Goal: Task Accomplishment & Management: Use online tool/utility

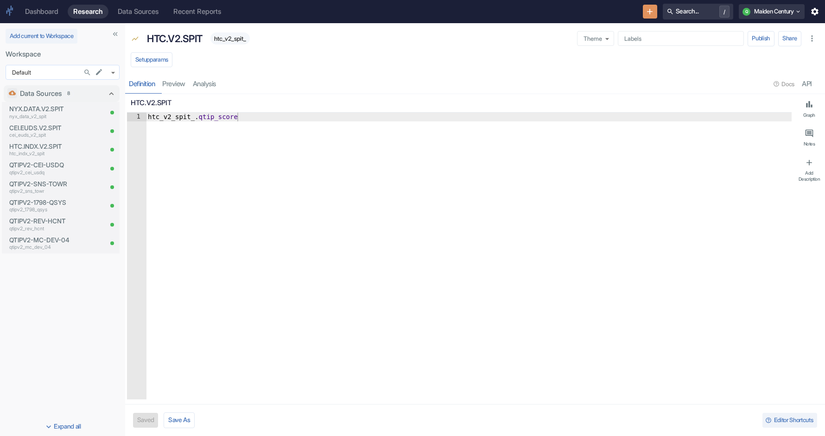
type textarea "x"
click at [45, 112] on p "NYX.DATA.V2.SPIT" at bounding box center [55, 108] width 93 height 9
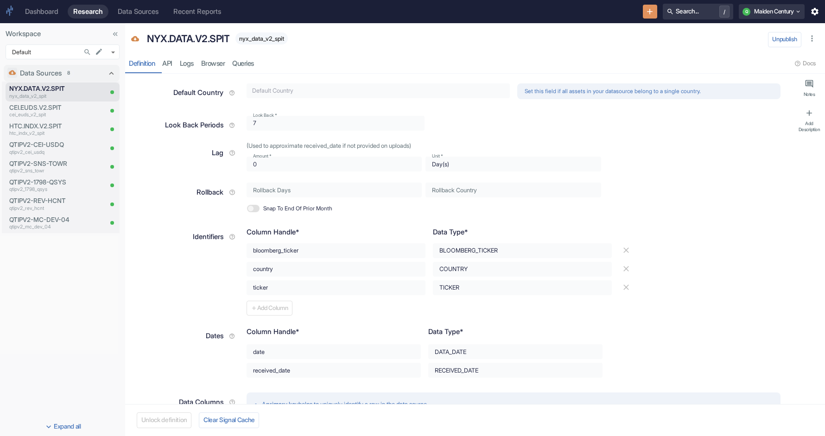
scroll to position [63, 0]
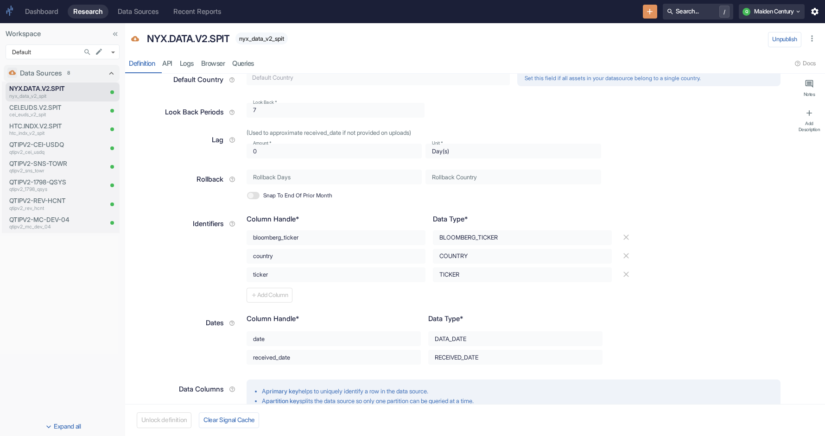
type textarea "x"
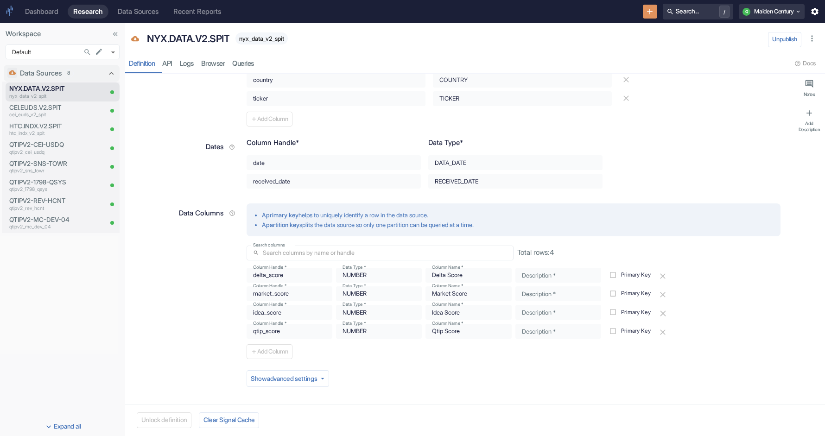
scroll to position [0, 0]
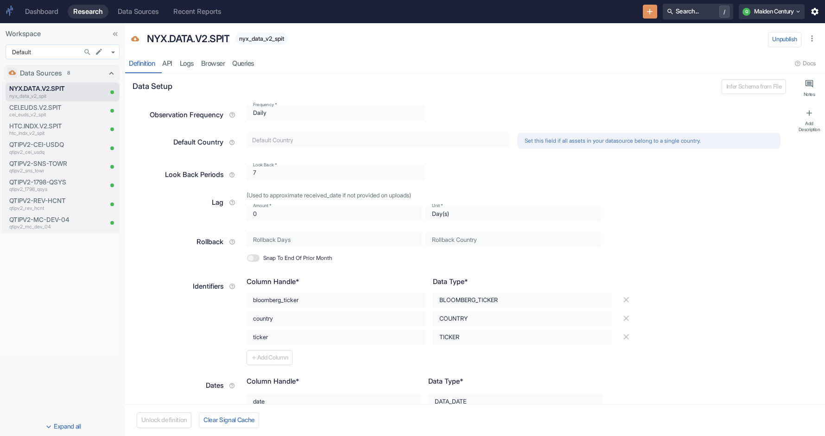
click at [44, 52] on body "Dashboard Research Data Sources Recent Reports Search... / Q Maiden Century Wor…" at bounding box center [412, 218] width 825 height 436
click at [817, 12] on icon "button" at bounding box center [814, 11] width 7 height 7
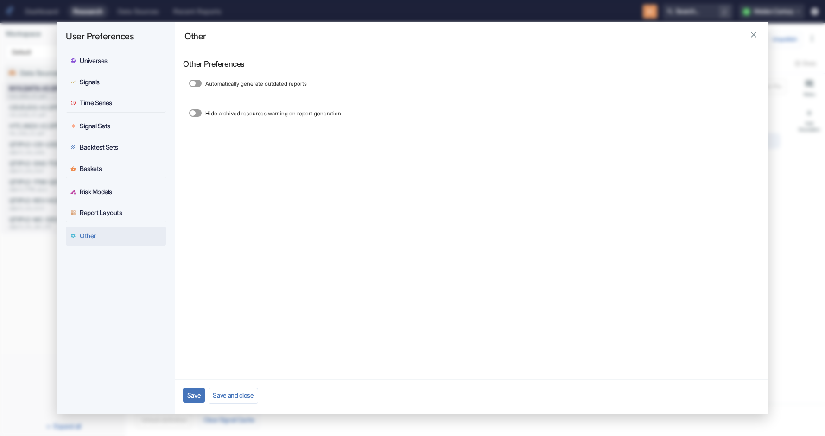
type textarea "x"
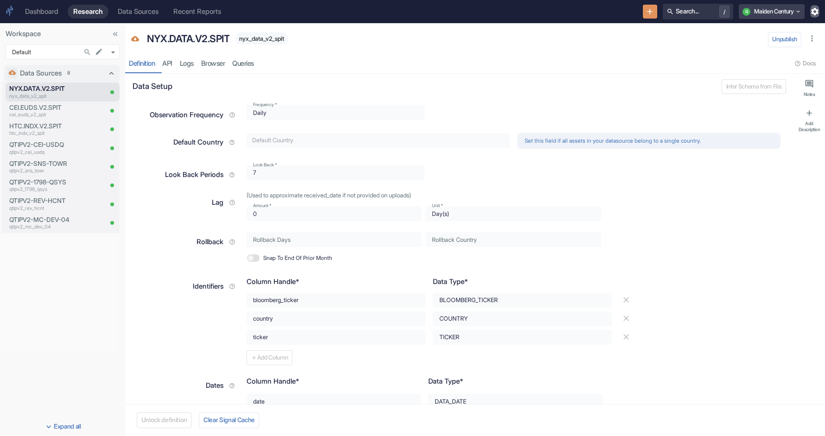
click at [783, 11] on button "Q Maiden Century" at bounding box center [772, 11] width 66 height 15
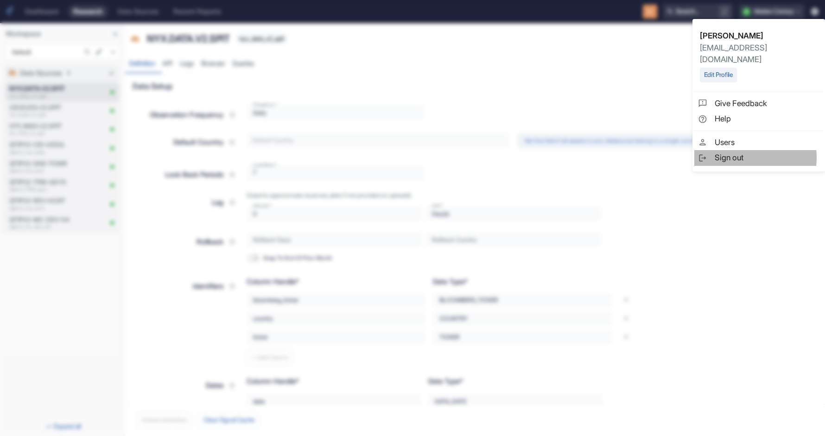
click at [735, 152] on span "Sign out" at bounding box center [767, 158] width 105 height 12
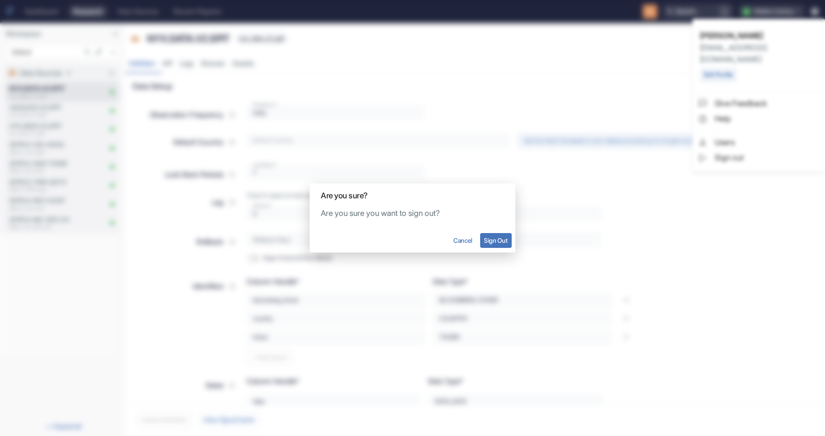
click at [496, 245] on button "Sign Out" at bounding box center [496, 240] width 32 height 15
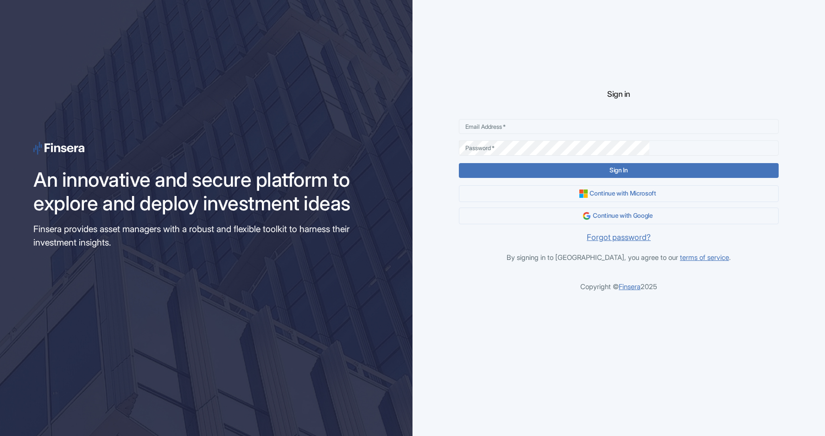
type input "[EMAIL_ADDRESS][DOMAIN_NAME]"
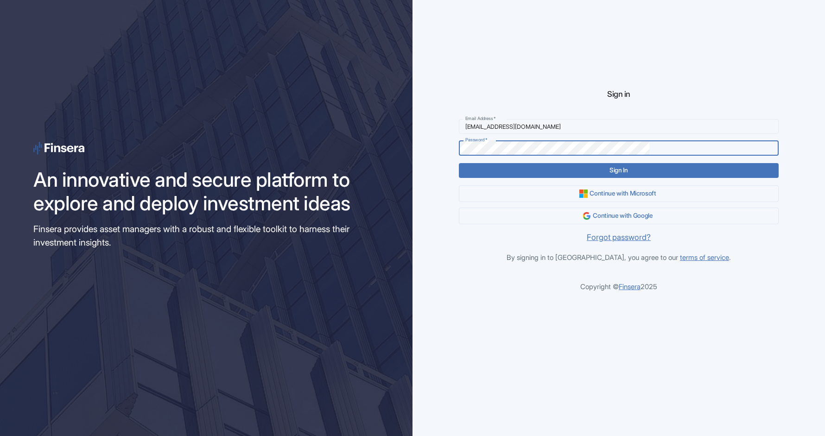
click at [616, 170] on button "Sign In" at bounding box center [618, 170] width 319 height 15
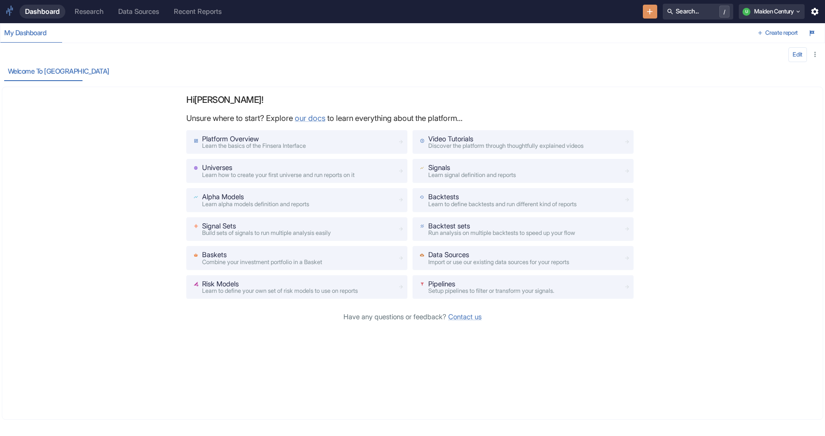
click at [129, 17] on link "Data Sources" at bounding box center [139, 12] width 52 height 14
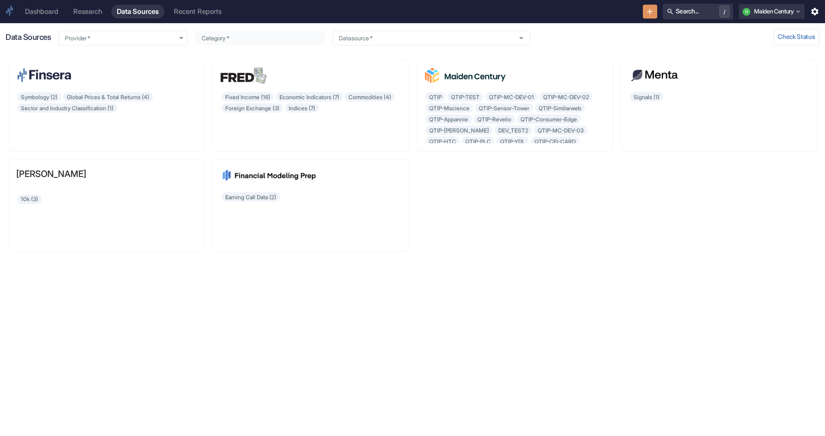
click at [35, 9] on div "Dashboard" at bounding box center [41, 11] width 33 height 8
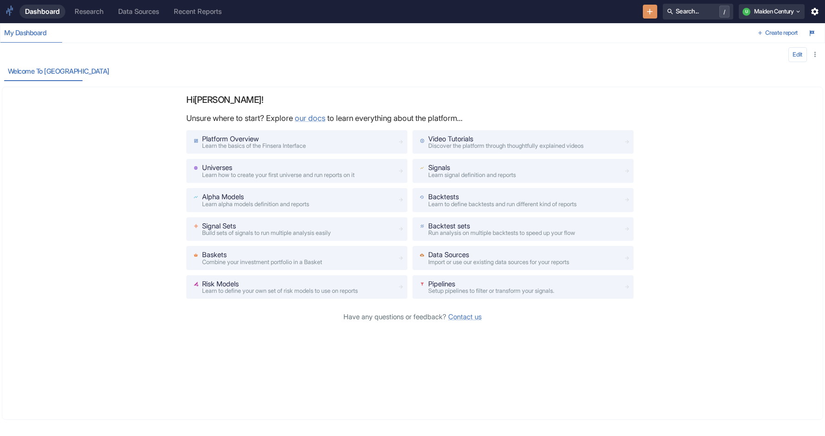
click at [76, 9] on div "Research" at bounding box center [89, 11] width 29 height 8
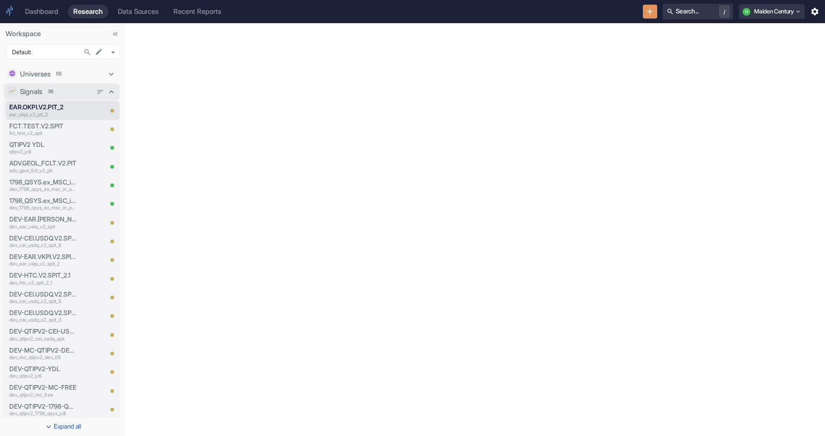
click at [70, 93] on div "Signals 36" at bounding box center [56, 92] width 72 height 10
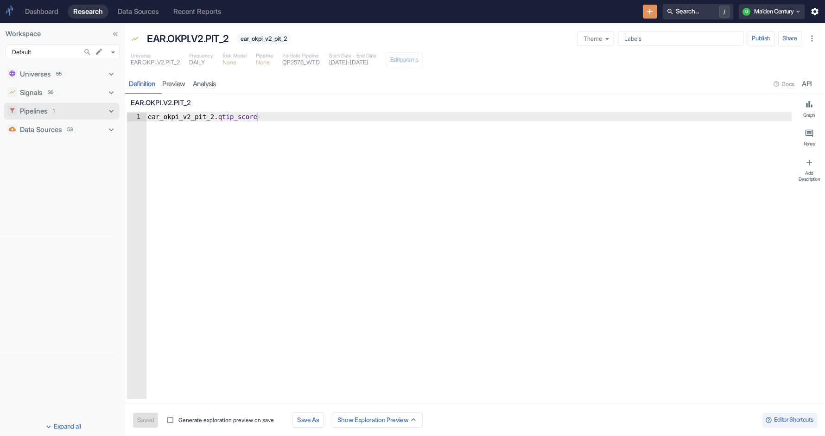
click at [83, 111] on div "Pipelines 1" at bounding box center [62, 111] width 84 height 10
click at [78, 108] on div "Pipelines 1" at bounding box center [62, 110] width 84 height 10
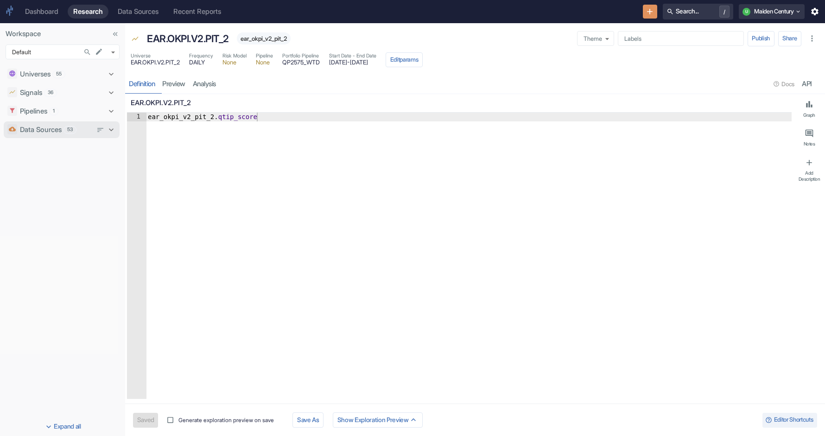
click at [76, 131] on span "53" at bounding box center [70, 129] width 12 height 7
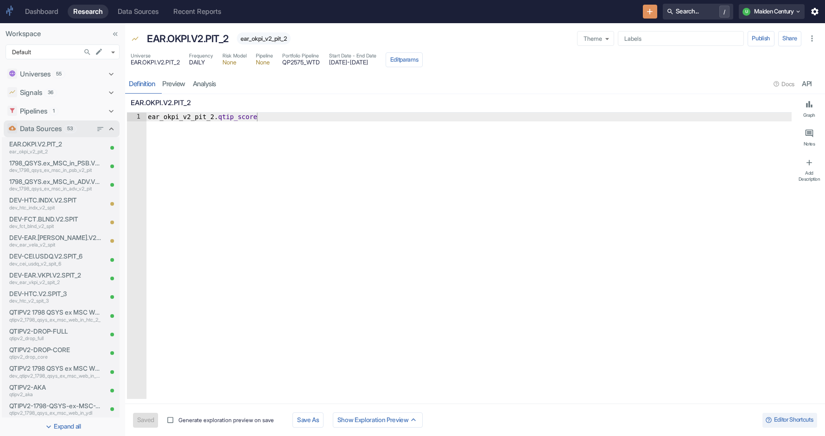
click at [76, 132] on span "53" at bounding box center [70, 128] width 12 height 7
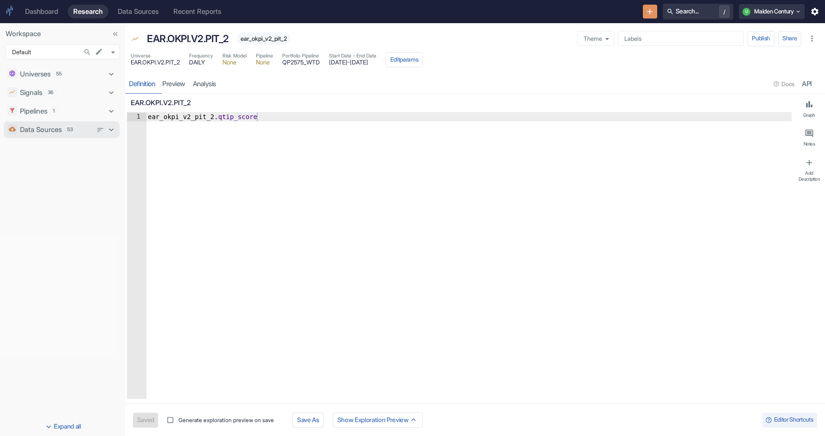
click at [76, 132] on span "53" at bounding box center [70, 129] width 12 height 7
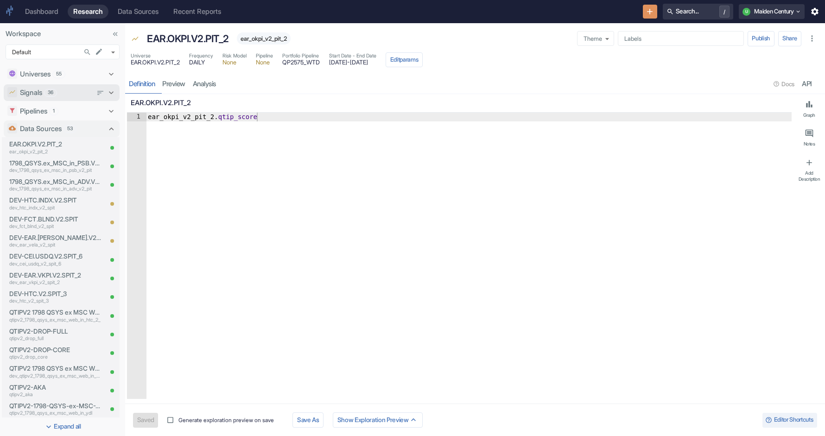
click at [80, 95] on div "Signals 36" at bounding box center [56, 93] width 72 height 10
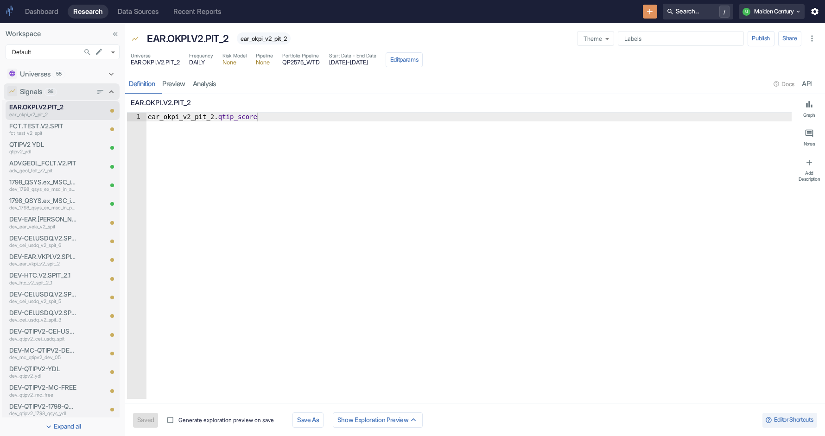
click at [76, 94] on div "Signals 36" at bounding box center [56, 92] width 72 height 10
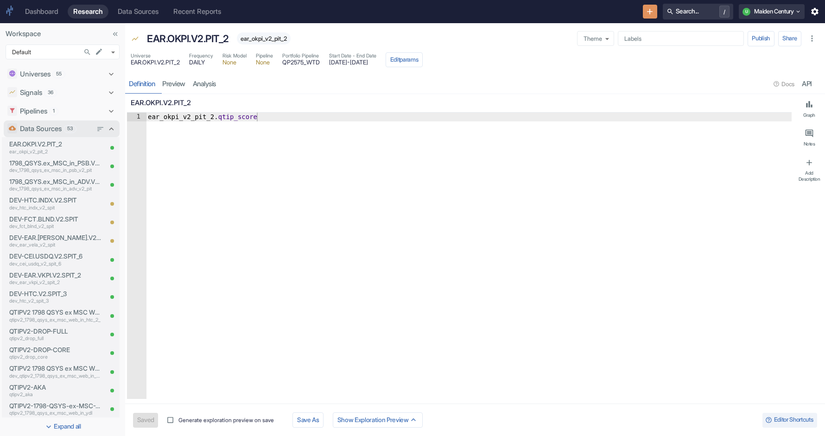
click at [71, 126] on span "53" at bounding box center [70, 128] width 12 height 7
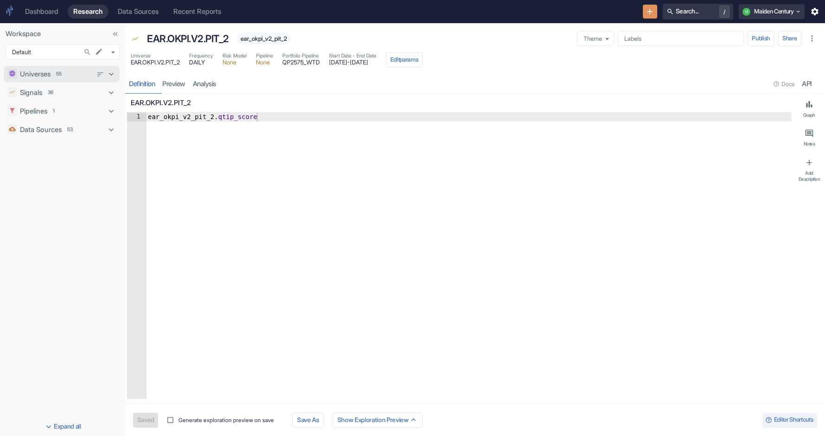
click at [75, 81] on div "Universes 55" at bounding box center [62, 74] width 116 height 17
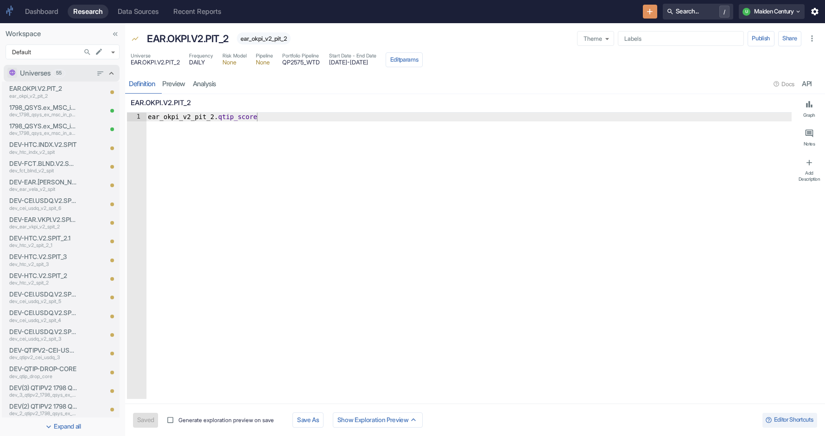
click at [75, 81] on div "Universes 55" at bounding box center [62, 73] width 116 height 17
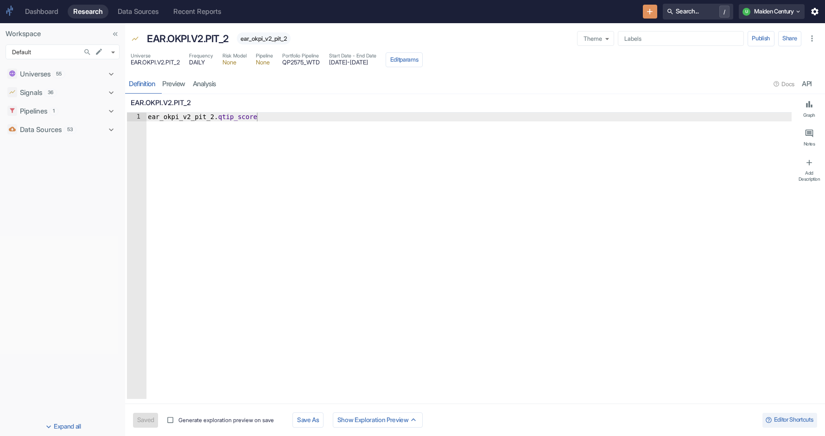
type textarea "x"
click at [90, 51] on icon "Search in Workspace..." at bounding box center [87, 52] width 8 height 8
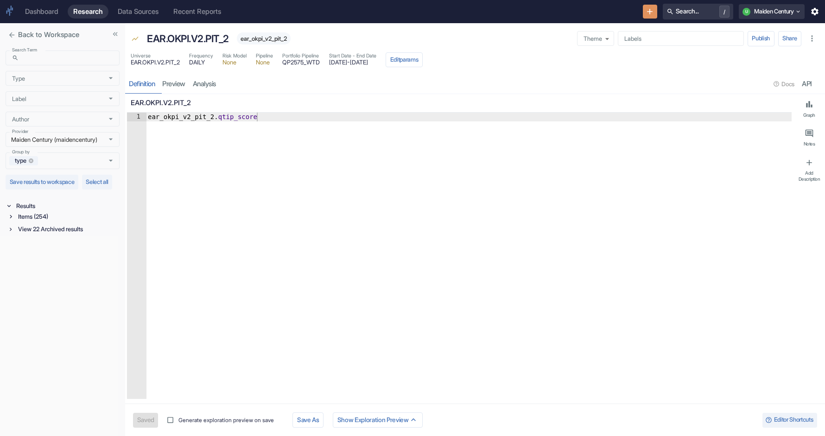
click at [33, 222] on div "Items (254)" at bounding box center [67, 216] width 103 height 11
click at [54, 57] on input "Search Term" at bounding box center [70, 58] width 97 height 15
type input "HTC"
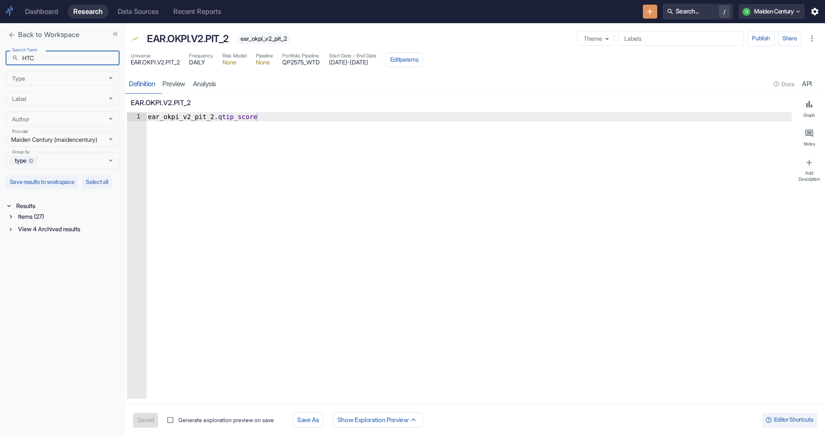
click at [25, 222] on div "Items (27)" at bounding box center [67, 216] width 103 height 11
click at [32, 233] on div "Universe (13)" at bounding box center [69, 227] width 102 height 11
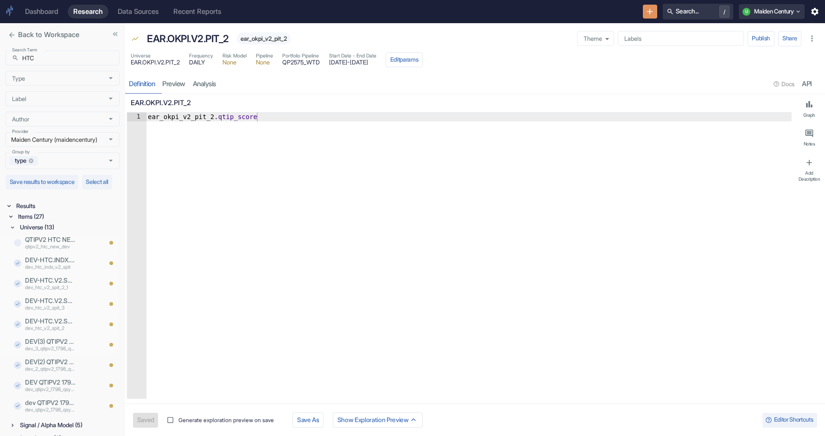
click at [31, 233] on div "Universe (13)" at bounding box center [69, 227] width 102 height 11
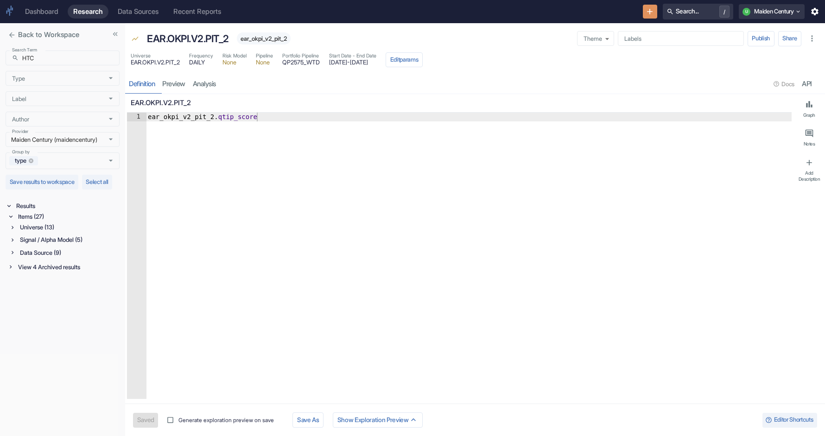
click at [22, 258] on div "Data Source (9)" at bounding box center [69, 253] width 102 height 11
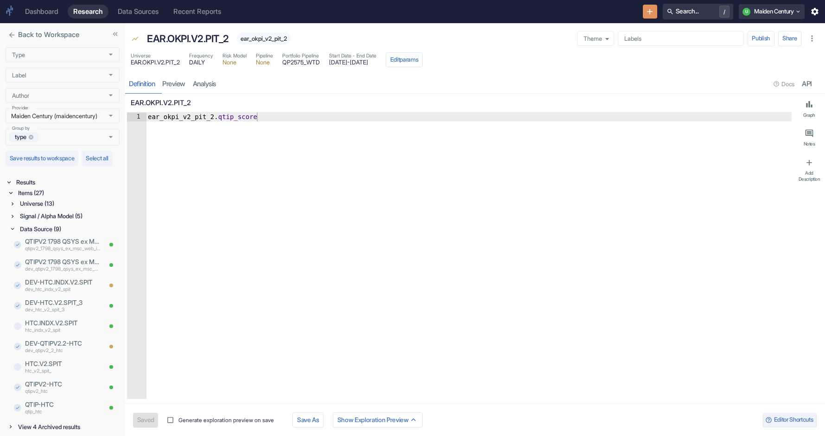
type textarea "ear_okpi_v2_pit_2.qtip_score"
click at [178, 115] on div "ear_okpi_v2_pit_2 . qtip_score" at bounding box center [469, 265] width 646 height 304
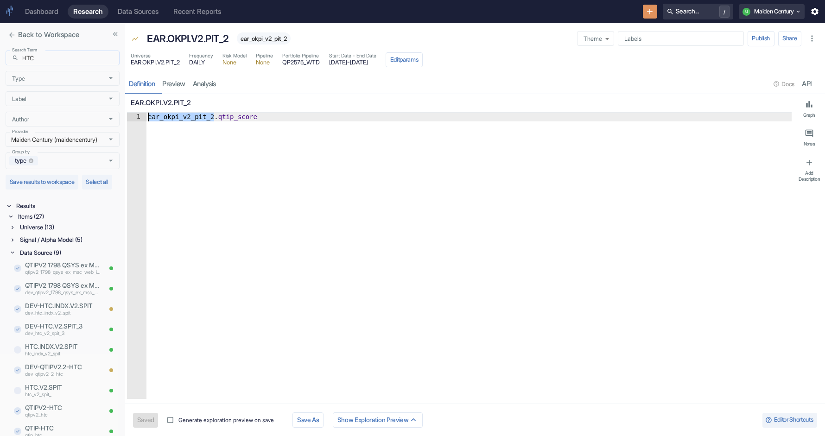
click at [49, 60] on input "HTC" at bounding box center [70, 58] width 97 height 15
paste input "earnest_qtipv2"
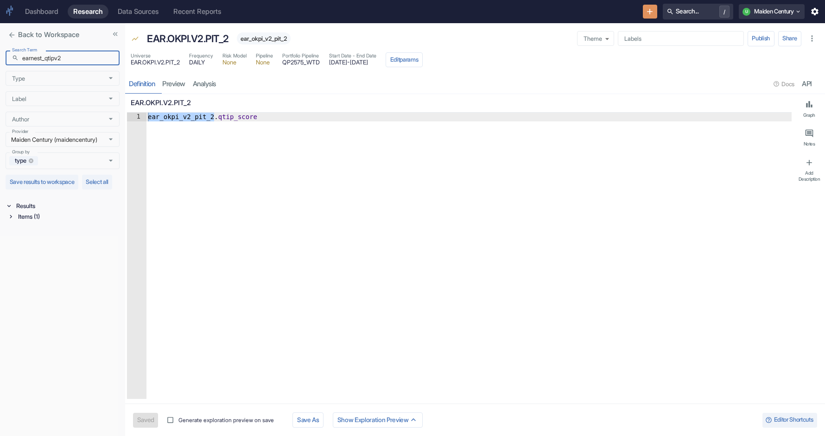
click at [23, 222] on div "Items (1)" at bounding box center [67, 216] width 103 height 11
click at [41, 235] on div "Universe (1)" at bounding box center [64, 228] width 110 height 13
click at [41, 233] on div "Universe (1)" at bounding box center [69, 227] width 102 height 11
click at [81, 293] on div "Search Term ​ earnest_qtipv2 Search Term Type Type Label Label Author Author Pr…" at bounding box center [62, 241] width 125 height 389
click at [90, 63] on input "earnest_qtipv2" at bounding box center [70, 58] width 97 height 15
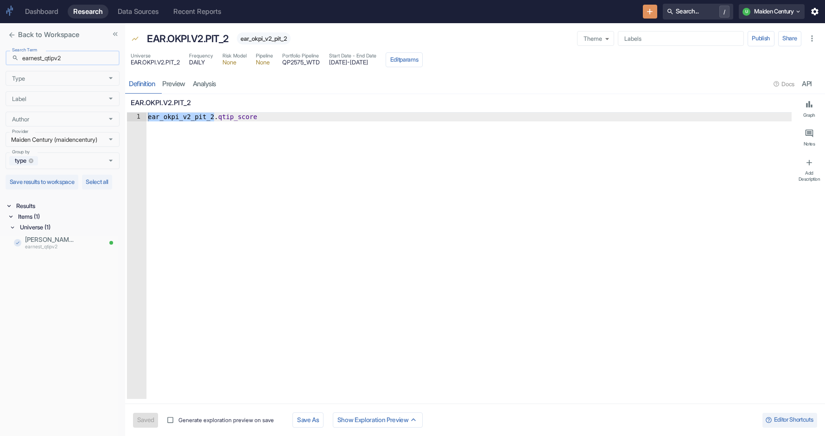
click at [90, 63] on input "earnest_qtipv2" at bounding box center [70, 58] width 97 height 15
paste input "dev_fct_all_v2_pit"
click at [34, 62] on input "dev_fct_all_v2_pit" at bounding box center [70, 58] width 97 height 15
type input "fct_all_v2_pit"
click at [19, 222] on div "Items (1)" at bounding box center [67, 216] width 103 height 11
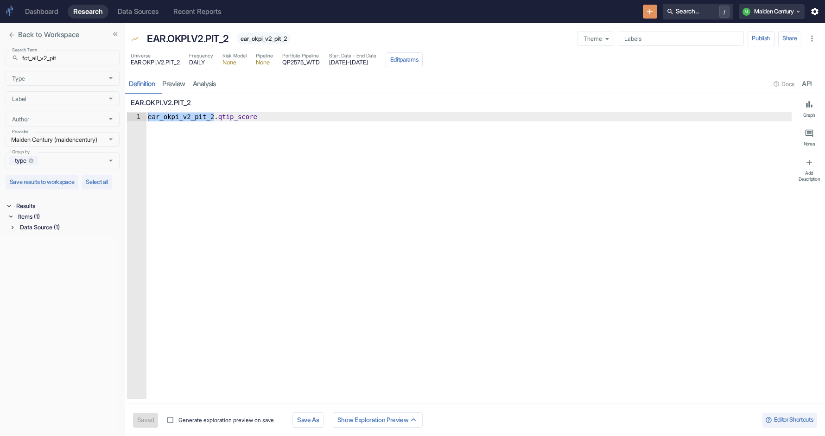
click at [56, 233] on div "Data Source (1)" at bounding box center [69, 227] width 102 height 11
click at [58, 252] on div "FCT.ALL.V2.PIT fct_all_v2_pit" at bounding box center [61, 243] width 80 height 19
click at [51, 251] on p "fct_all_v2_pit" at bounding box center [63, 247] width 76 height 7
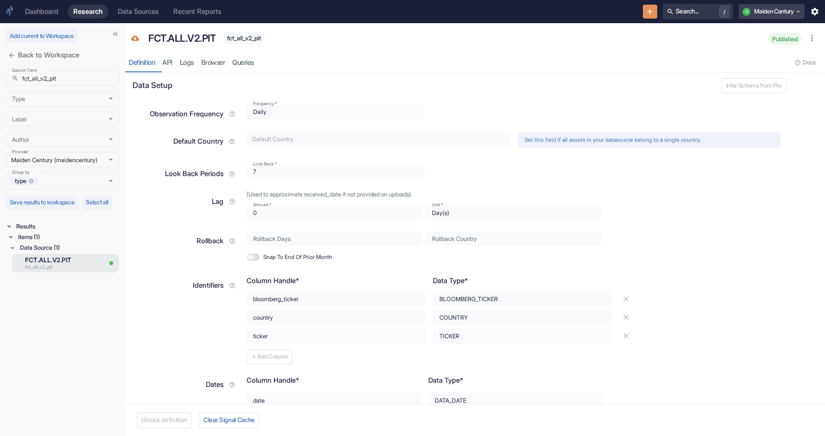
click at [787, 9] on button "U Maiden Century" at bounding box center [772, 11] width 66 height 15
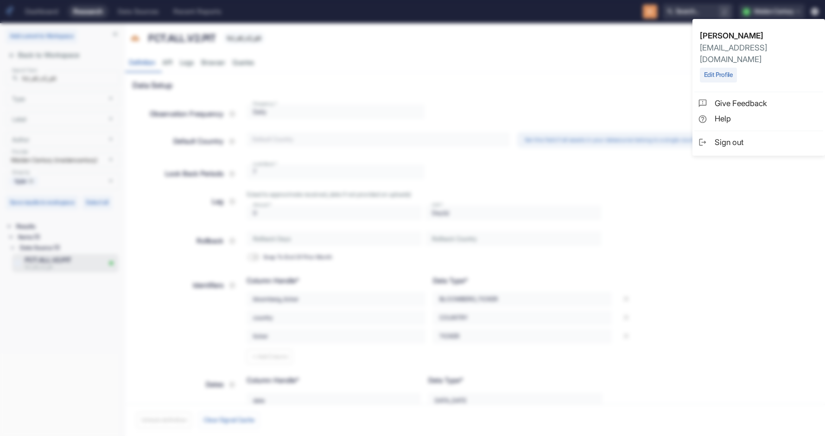
click at [712, 135] on li "Sign out" at bounding box center [758, 143] width 129 height 16
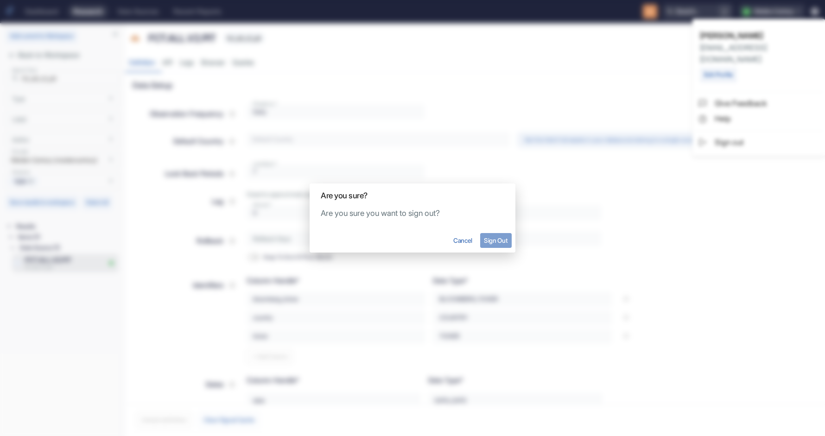
click at [490, 246] on button "Sign Out" at bounding box center [496, 240] width 32 height 15
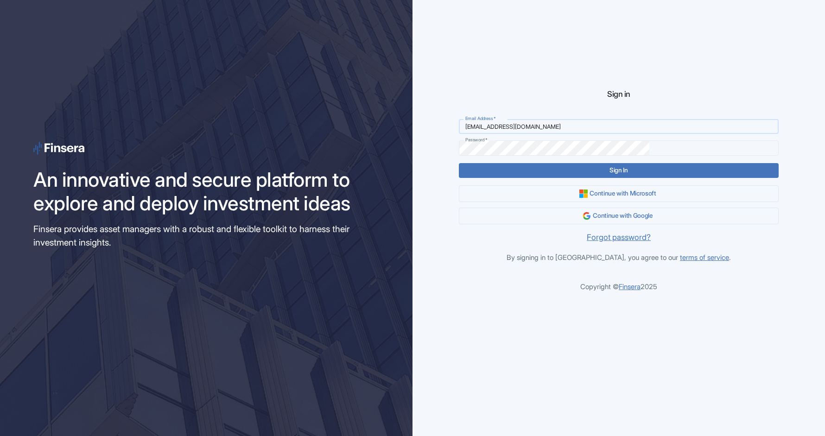
click at [541, 127] on input "[EMAIL_ADDRESS][DOMAIN_NAME]" at bounding box center [618, 126] width 319 height 15
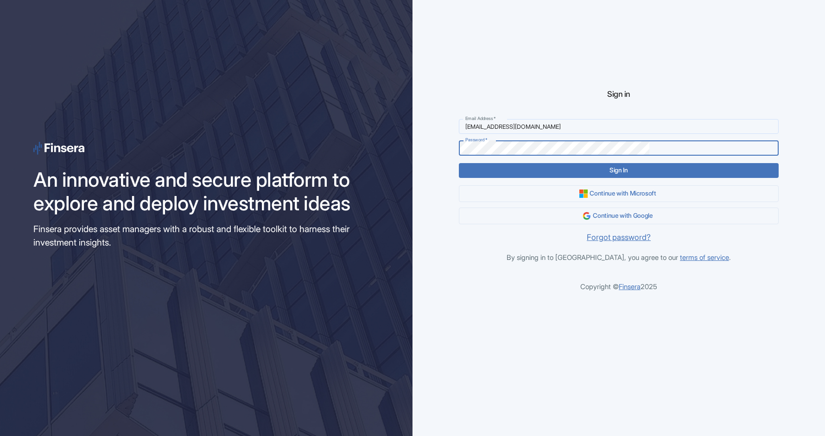
click at [534, 130] on input "[EMAIL_ADDRESS][DOMAIN_NAME]" at bounding box center [618, 126] width 319 height 15
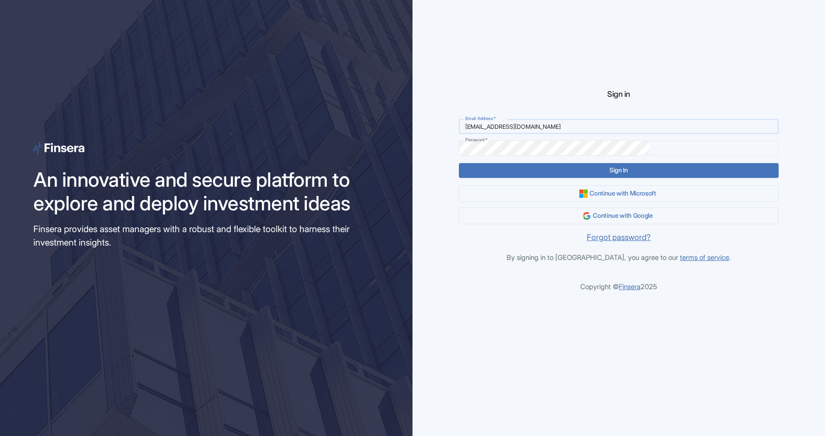
click at [534, 127] on input "[EMAIL_ADDRESS][DOMAIN_NAME]" at bounding box center [618, 126] width 319 height 15
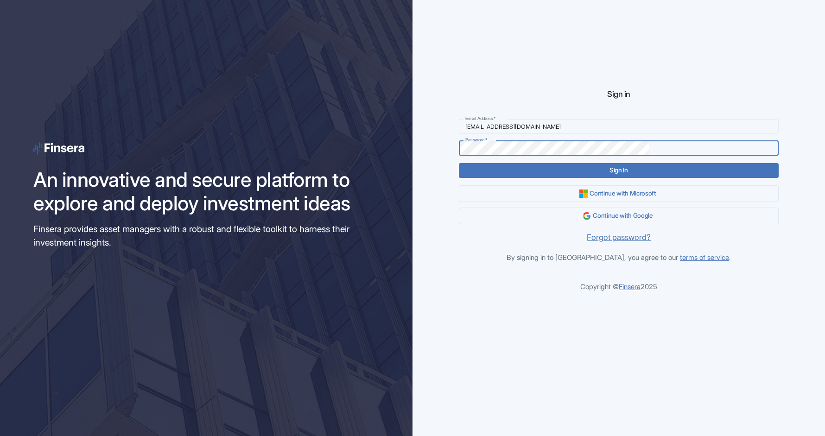
click at [459, 163] on button "Sign In" at bounding box center [618, 170] width 319 height 15
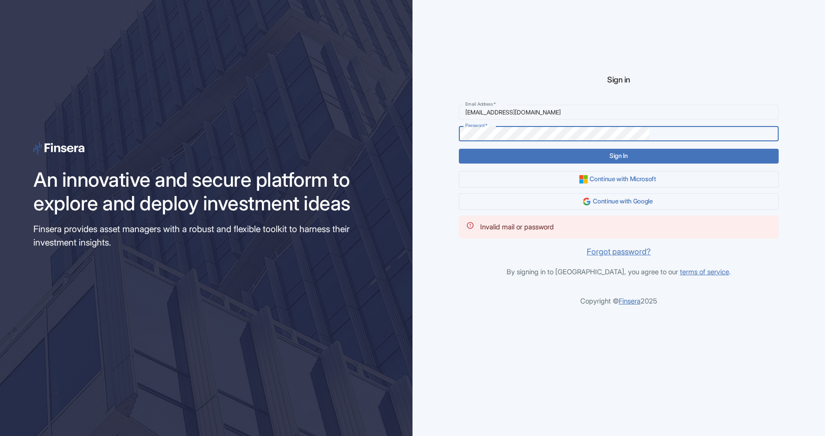
click at [473, 134] on div "Sign in Email Address   * [EMAIL_ADDRESS][DOMAIN_NAME] Email Address   * Passwo…" at bounding box center [619, 218] width 413 height 436
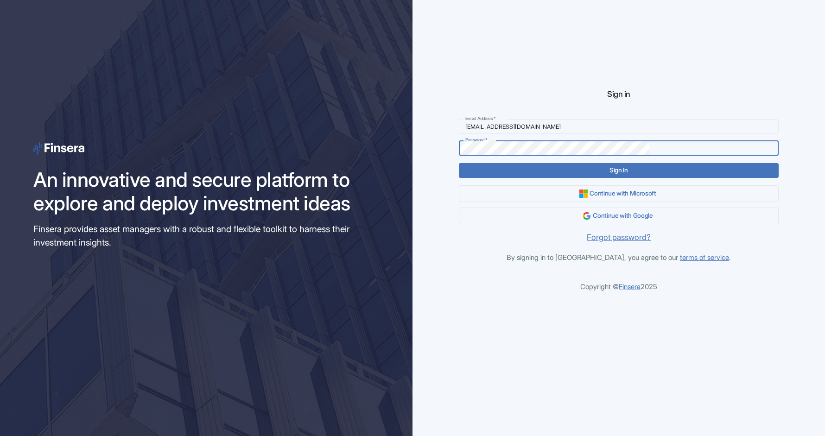
click at [459, 163] on button "Sign In" at bounding box center [618, 170] width 319 height 15
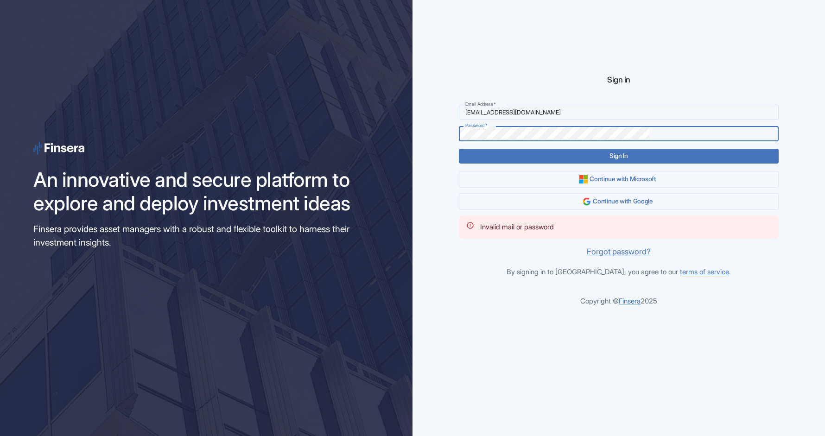
click at [643, 115] on keeper-lock "Open Keeper Popup" at bounding box center [637, 112] width 11 height 11
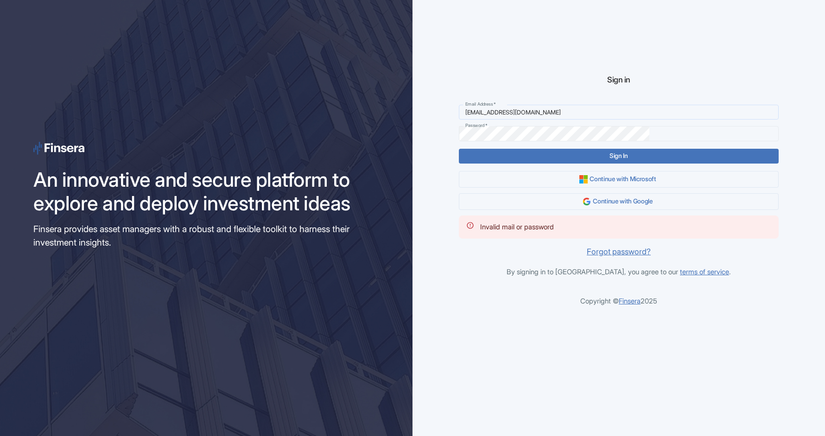
click at [643, 111] on keeper-lock "Open Keeper Popup" at bounding box center [637, 112] width 11 height 11
type input "[EMAIL_ADDRESS][DOMAIN_NAME]"
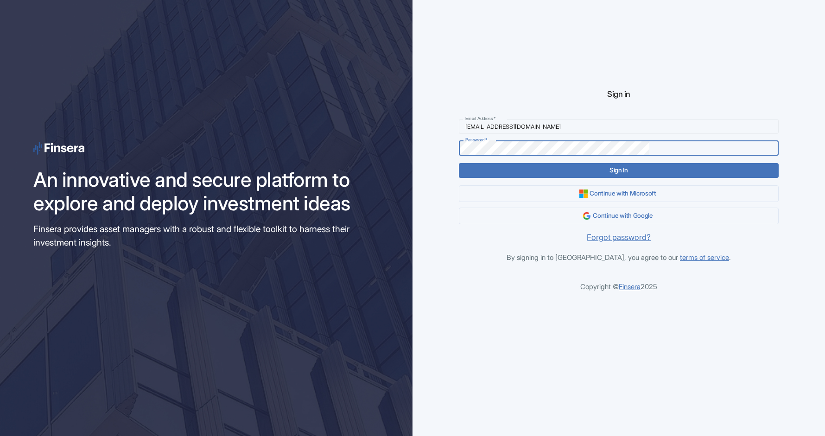
click at [617, 173] on button "Sign In" at bounding box center [618, 170] width 319 height 15
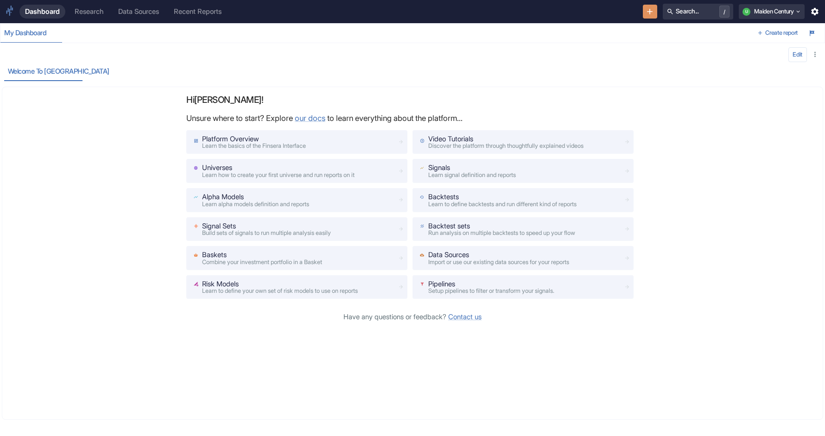
click at [87, 10] on div "Research" at bounding box center [89, 11] width 29 height 8
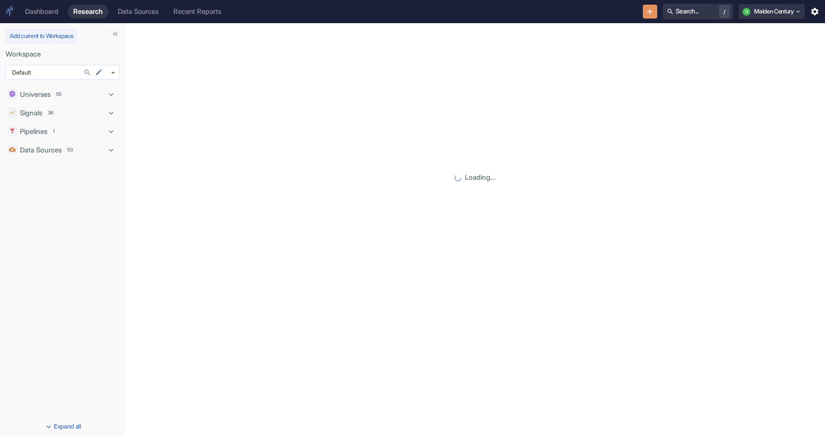
click at [65, 71] on body "Dashboard Research Data Sources Recent Reports Search... / U Maiden Century Add…" at bounding box center [412, 218] width 825 height 436
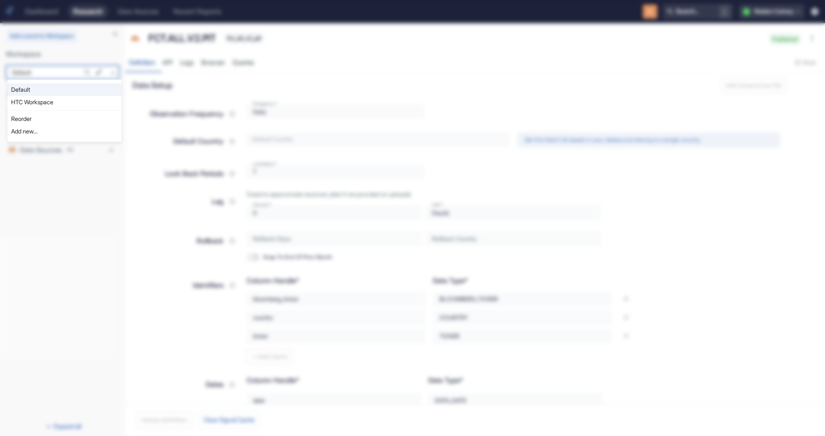
click at [36, 210] on div at bounding box center [412, 218] width 825 height 436
click at [85, 73] on icon "Search in Workspace..." at bounding box center [87, 73] width 6 height 6
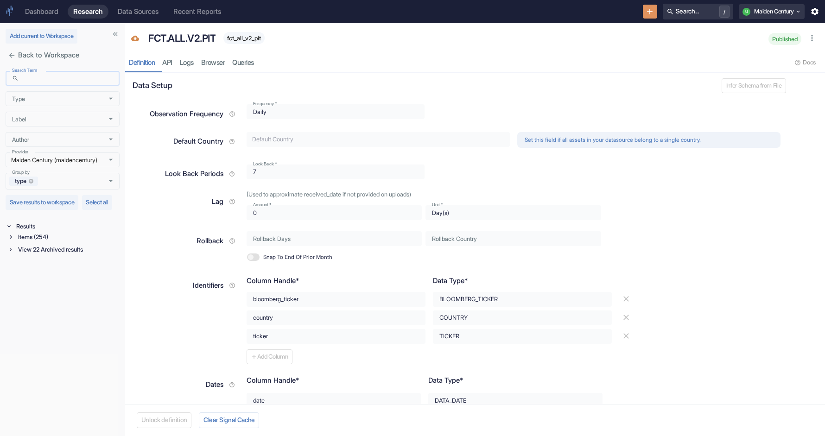
click at [53, 84] on input "Search Term" at bounding box center [70, 78] width 97 height 15
click at [88, 79] on input "Search Term" at bounding box center [70, 78] width 97 height 15
paste input "dev_fct_all_v2_pit"
type input "dev_fct_all_v2_pit"
click at [45, 163] on input "Maiden Century (maidencentury)" at bounding box center [53, 160] width 91 height 8
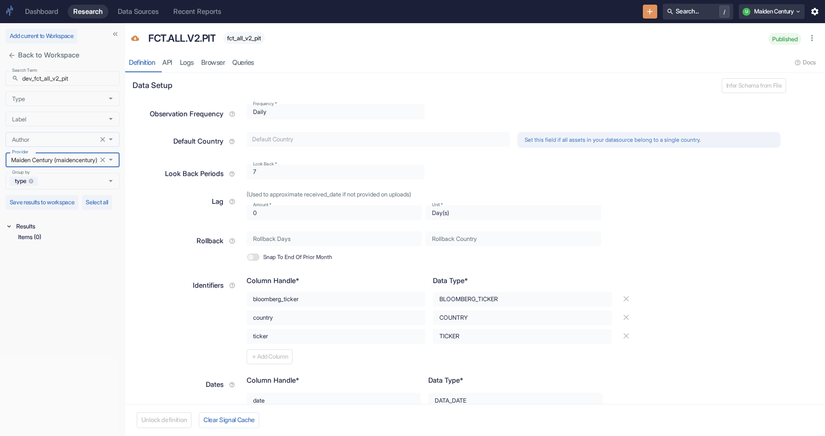
click at [45, 141] on input "Author" at bounding box center [53, 140] width 91 height 8
click at [47, 119] on input "Label" at bounding box center [53, 119] width 91 height 8
click at [45, 104] on div "Type" at bounding box center [63, 98] width 114 height 15
click at [45, 79] on input "dev_fct_all_v2_pit" at bounding box center [70, 78] width 97 height 15
click at [104, 210] on button "Select all" at bounding box center [97, 202] width 31 height 15
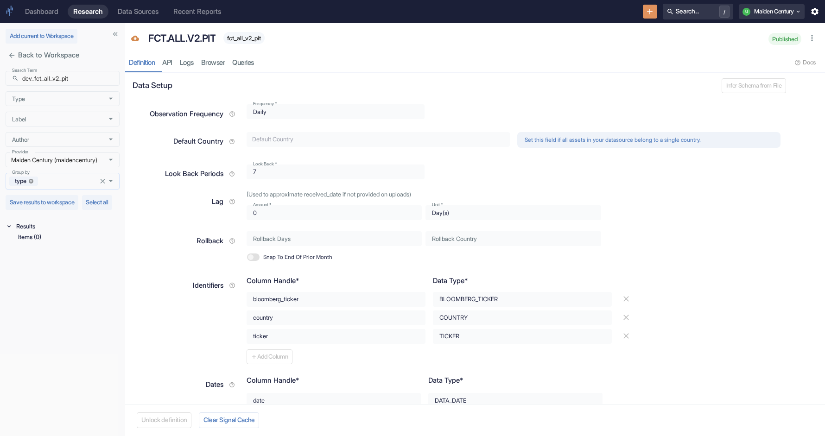
click at [33, 179] on icon at bounding box center [31, 181] width 5 height 5
click at [102, 179] on div "Group by" at bounding box center [63, 180] width 114 height 15
click at [18, 213] on li "type" at bounding box center [63, 213] width 114 height 14
click at [61, 140] on input "Author" at bounding box center [53, 140] width 91 height 8
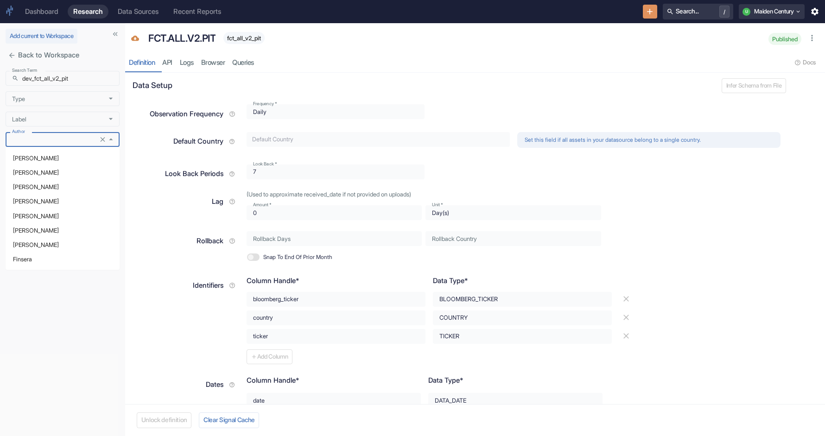
click at [41, 217] on li "[PERSON_NAME]" at bounding box center [63, 216] width 114 height 14
type input "[PERSON_NAME]"
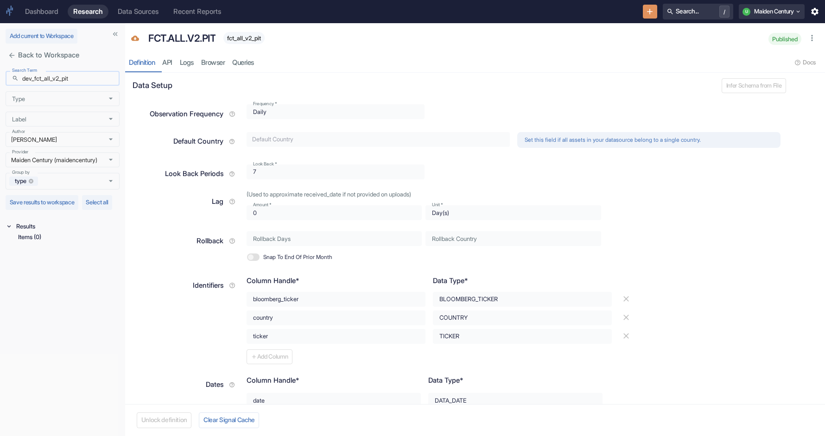
click at [70, 86] on input "dev_fct_all_v2_pit" at bounding box center [70, 78] width 97 height 15
click at [34, 78] on input "dev_fct_all_v2_pit" at bounding box center [70, 78] width 97 height 15
type input "fct_all_v2_pit"
click at [751, 6] on button "U Maiden Century" at bounding box center [772, 11] width 66 height 15
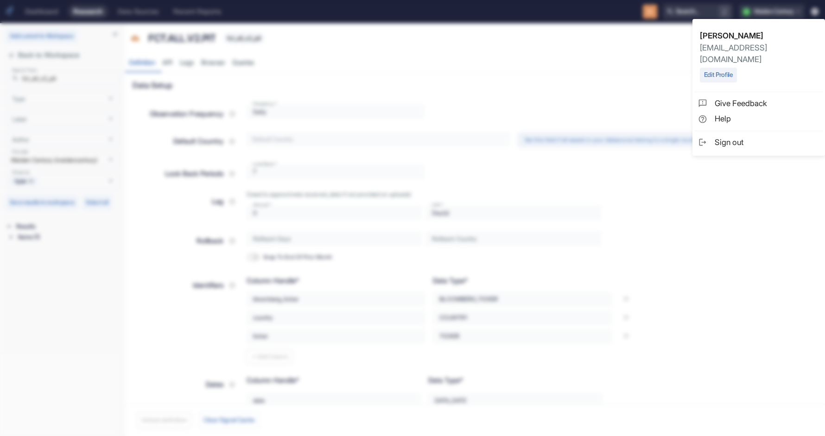
click at [732, 137] on span "Sign out" at bounding box center [767, 143] width 105 height 12
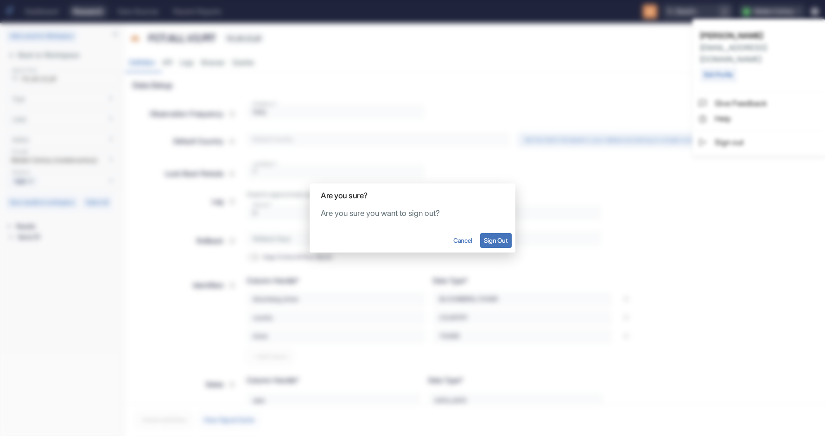
click at [490, 242] on button "Sign Out" at bounding box center [496, 240] width 32 height 15
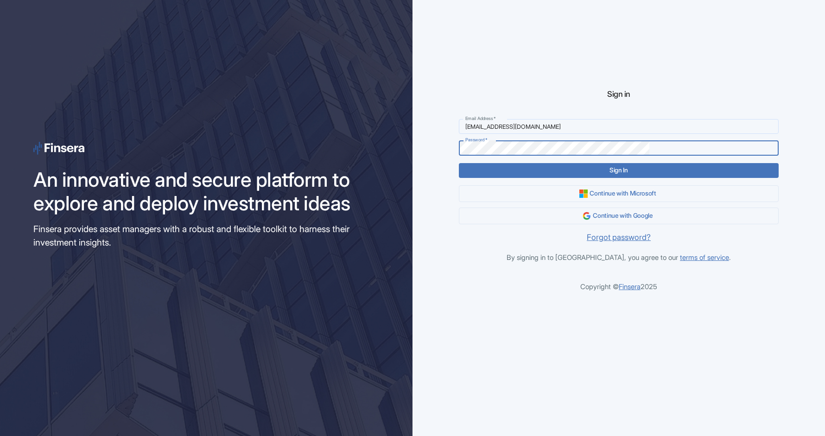
click at [545, 127] on input "[EMAIL_ADDRESS][DOMAIN_NAME]" at bounding box center [618, 126] width 319 height 15
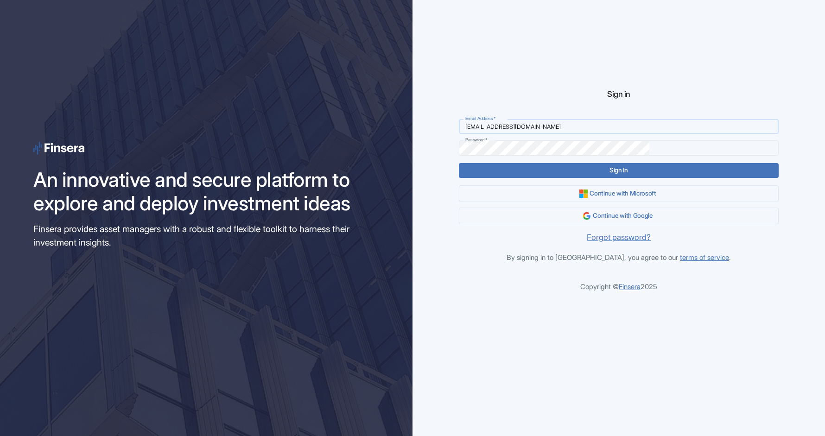
click at [545, 127] on input "[EMAIL_ADDRESS][DOMAIN_NAME]" at bounding box center [618, 126] width 319 height 15
click at [535, 125] on input "[EMAIL_ADDRESS][DOMAIN_NAME]" at bounding box center [618, 126] width 319 height 15
type input "[EMAIL_ADDRESS][DOMAIN_NAME]"
click at [487, 142] on label "Password   *" at bounding box center [476, 140] width 22 height 6
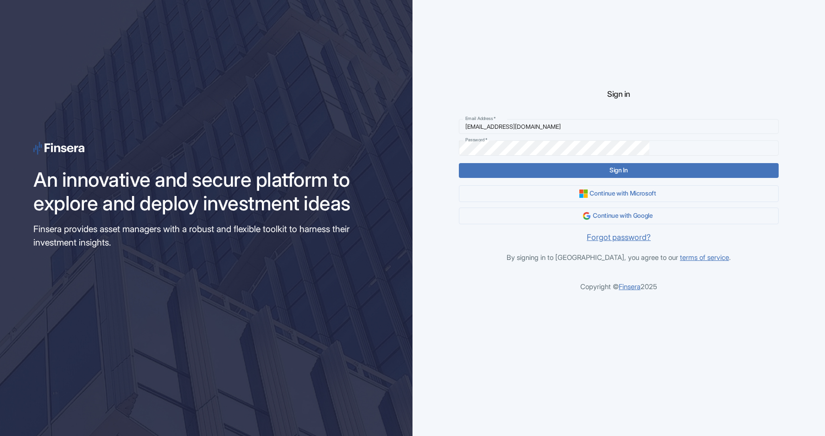
click at [487, 142] on label "Password   *" at bounding box center [476, 140] width 22 height 6
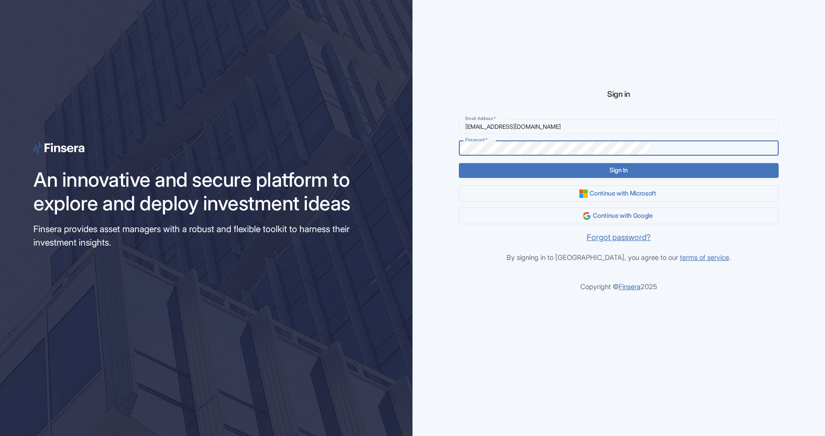
click at [487, 143] on label "Password   *" at bounding box center [476, 140] width 22 height 6
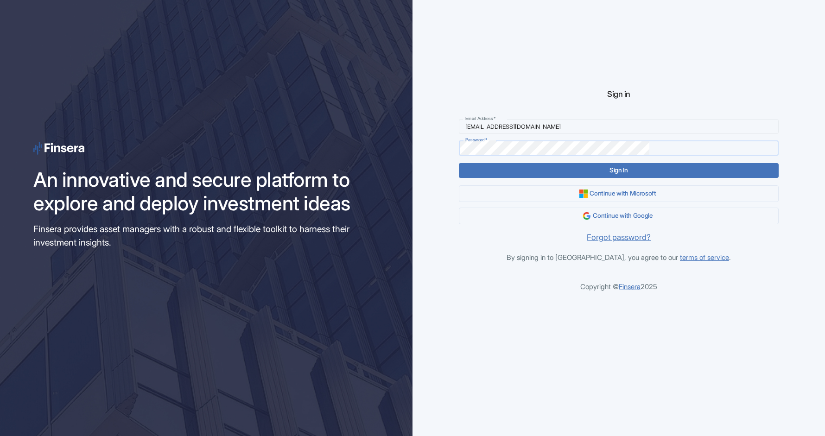
click at [643, 149] on keeper-lock "Open Keeper Popup" at bounding box center [637, 148] width 11 height 11
click at [664, 181] on keeper-draggable-element at bounding box center [622, 170] width 110 height 22
click at [643, 147] on keeper-lock "Open Keeper Popup" at bounding box center [637, 148] width 11 height 11
click at [643, 145] on keeper-lock "Open Keeper Popup" at bounding box center [637, 148] width 11 height 11
click at [643, 150] on keeper-lock "Open Keeper Popup" at bounding box center [637, 148] width 11 height 11
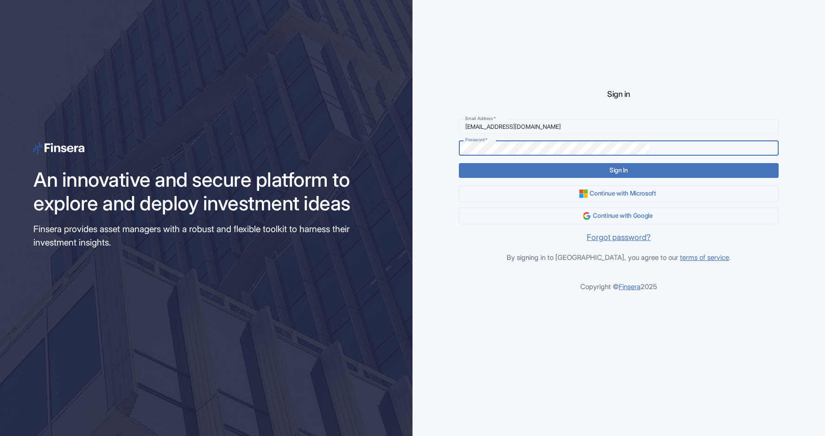
click at [502, 169] on div "Sign in Email Address   * [EMAIL_ADDRESS][DOMAIN_NAME] Email Address   * Passwo…" at bounding box center [619, 218] width 386 height 324
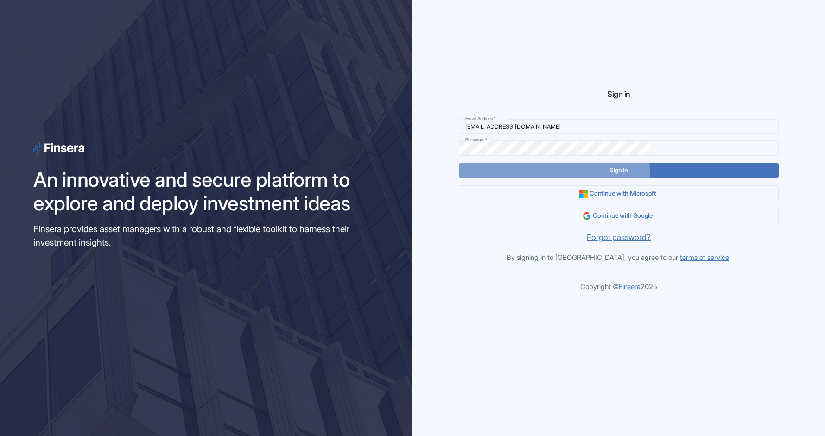
click at [528, 174] on button "Sign In" at bounding box center [618, 170] width 319 height 15
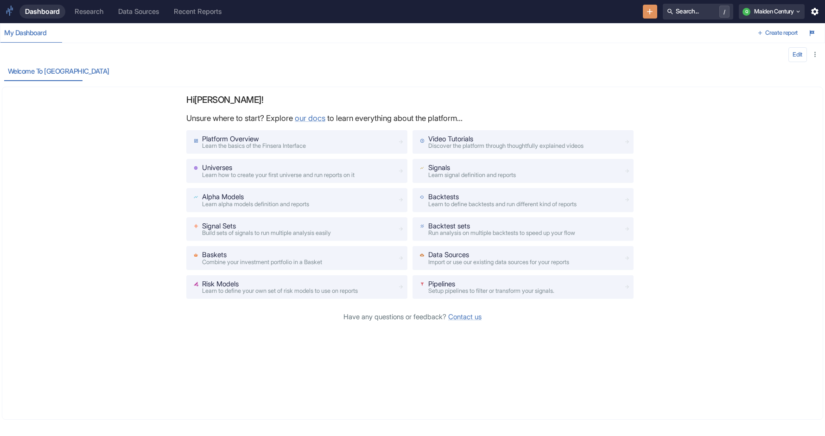
click at [103, 9] on div "Research" at bounding box center [89, 11] width 29 height 8
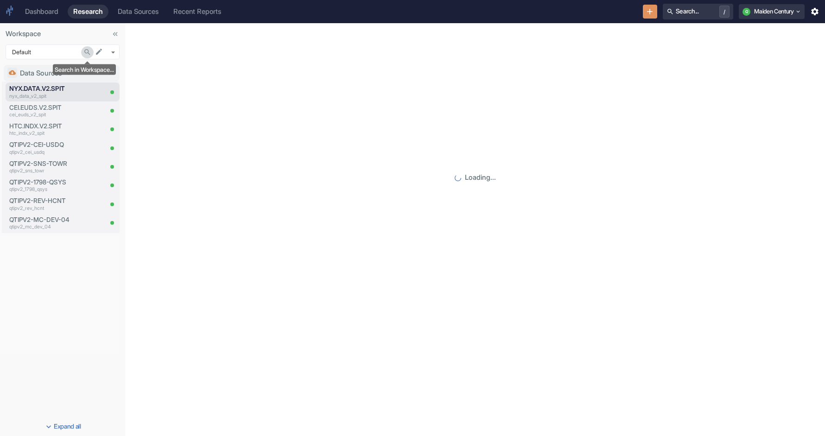
click at [86, 49] on icon "Search in Workspace..." at bounding box center [87, 52] width 8 height 8
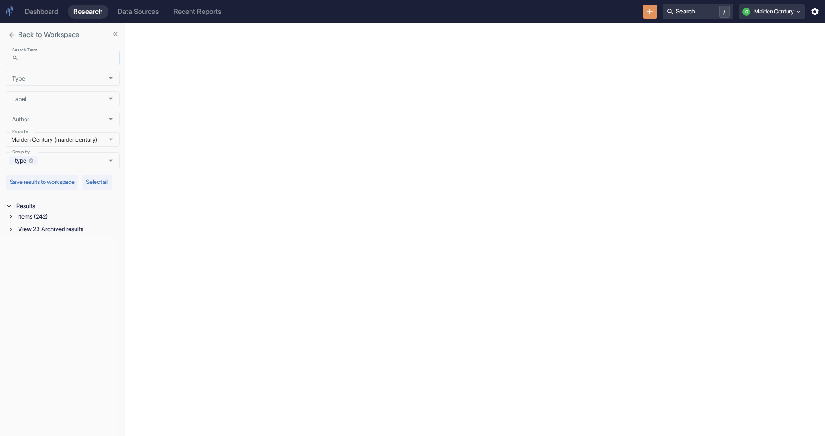
click at [42, 62] on input "Search Term" at bounding box center [70, 58] width 97 height 15
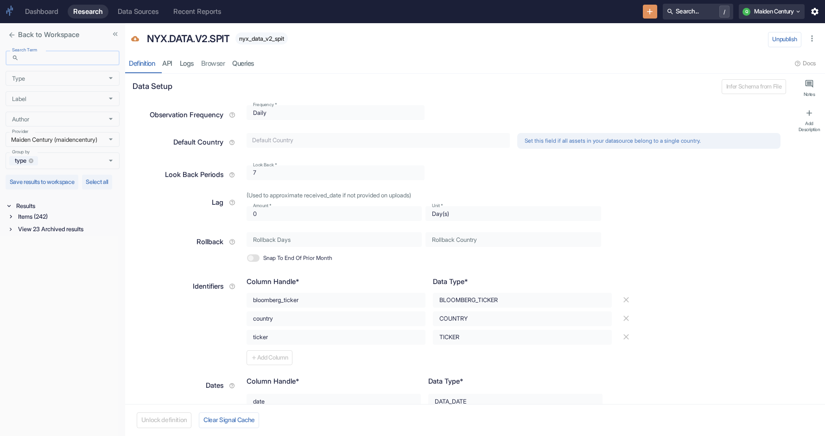
type textarea "x"
paste input "dev_fct_all_v2_pit"
type input "dev_fct_all_v2_pit"
click at [13, 220] on icon at bounding box center [10, 216] width 6 height 6
click at [27, 233] on div "Signal / Alpha Model (1)" at bounding box center [69, 227] width 102 height 11
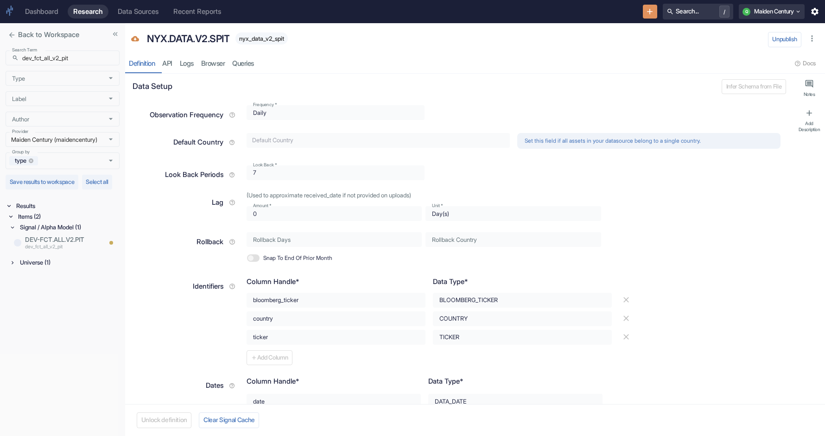
click at [20, 268] on div "Universe (1)" at bounding box center [69, 262] width 102 height 11
type textarea "x"
click at [60, 251] on p "dev_fct_all_v2_pit" at bounding box center [63, 247] width 76 height 7
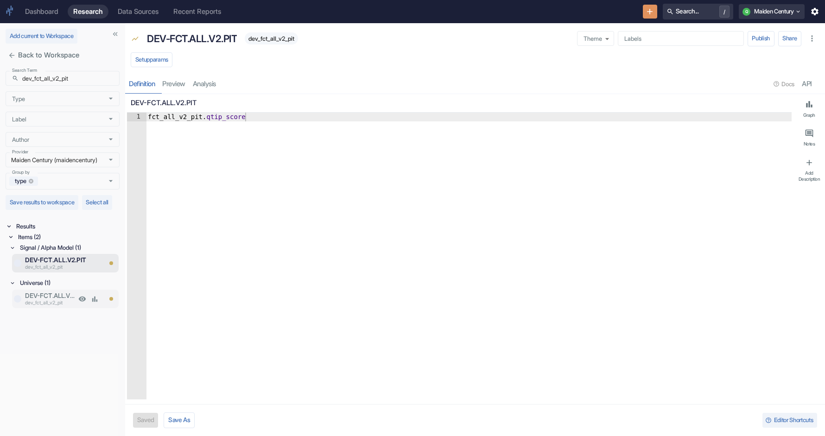
click at [43, 300] on p "DEV-FCT.ALL.V2.PIT" at bounding box center [50, 295] width 51 height 9
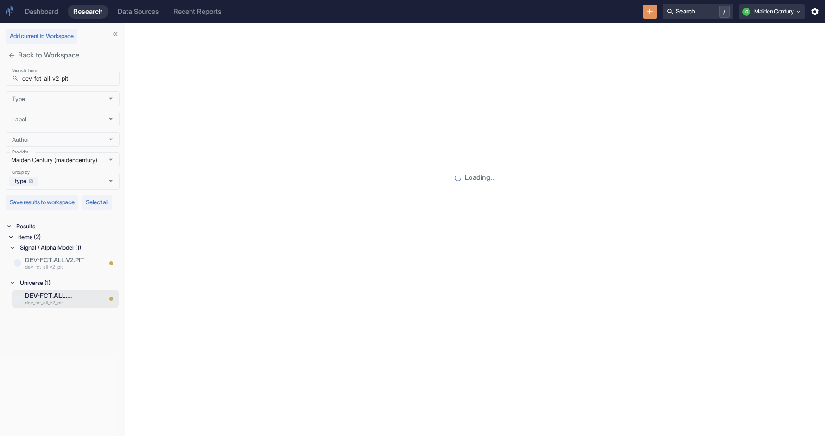
click at [51, 333] on div "Search Term ​ dev_fct_all_v2_pit Search Term Type Type Label Label Author Autho…" at bounding box center [62, 251] width 125 height 369
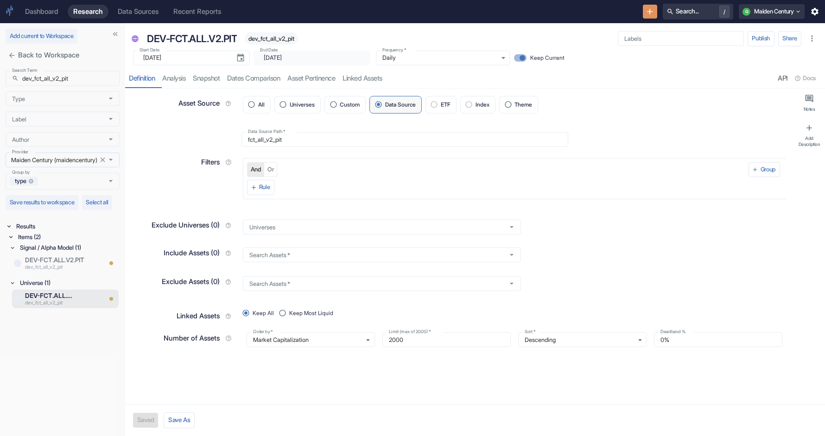
type textarea "x"
type input "[DATE]"
click at [16, 264] on icon at bounding box center [12, 260] width 6 height 6
type textarea "x"
click at [25, 253] on div "Signal / Alpha Model (1)" at bounding box center [69, 247] width 102 height 11
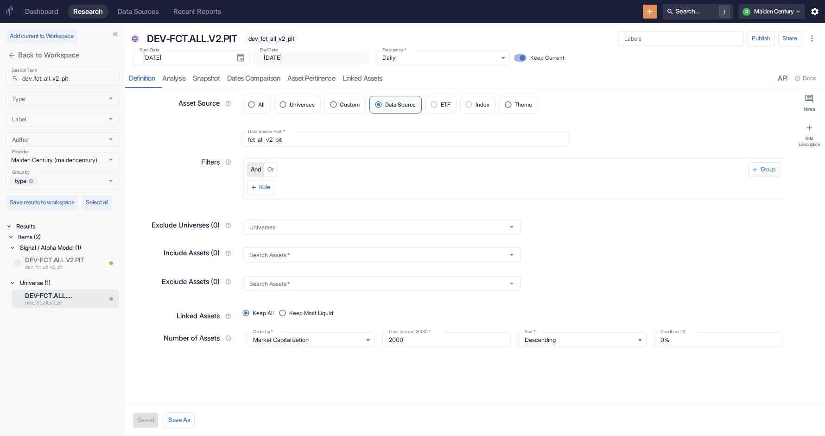
click at [813, 37] on icon "button" at bounding box center [812, 38] width 9 height 9
click at [551, 45] on div "DEV-FCT.ALL.V2.PIT dev_fct_all_v2_pit" at bounding box center [375, 38] width 464 height 19
click at [648, 9] on icon "New Resource" at bounding box center [649, 11] width 9 height 9
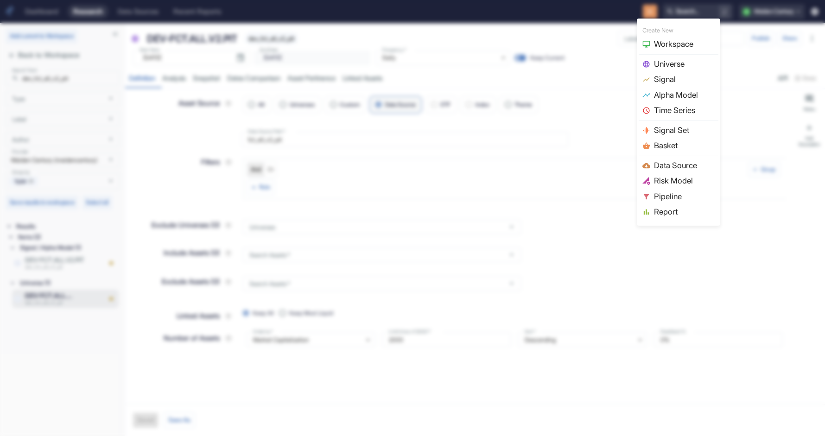
click at [551, 87] on div at bounding box center [412, 218] width 825 height 436
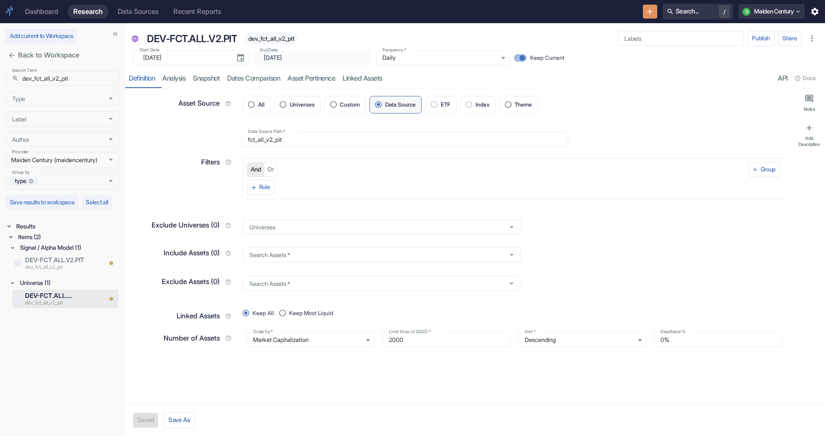
click at [273, 37] on span "dev_fct_all_v2_pit" at bounding box center [271, 38] width 53 height 7
click at [636, 12] on div "Dashboard Research Data Sources Recent Reports Search... / Q Maiden Century" at bounding box center [412, 11] width 825 height 23
click at [645, 12] on icon "New Resource" at bounding box center [649, 11] width 9 height 9
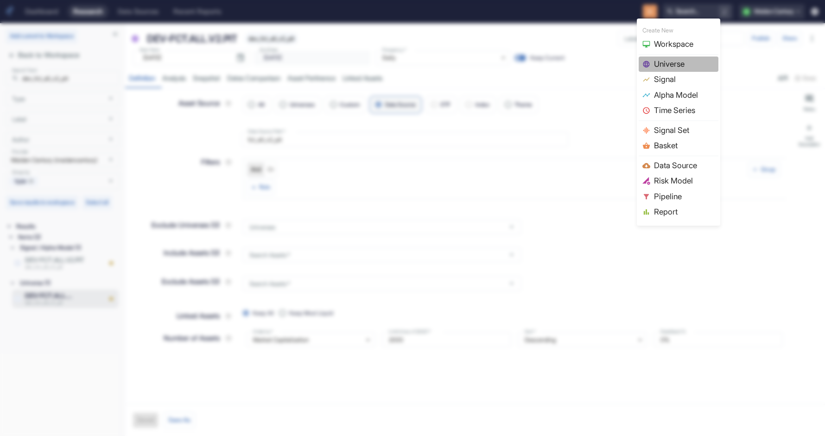
click at [666, 63] on span "Universe" at bounding box center [684, 64] width 61 height 12
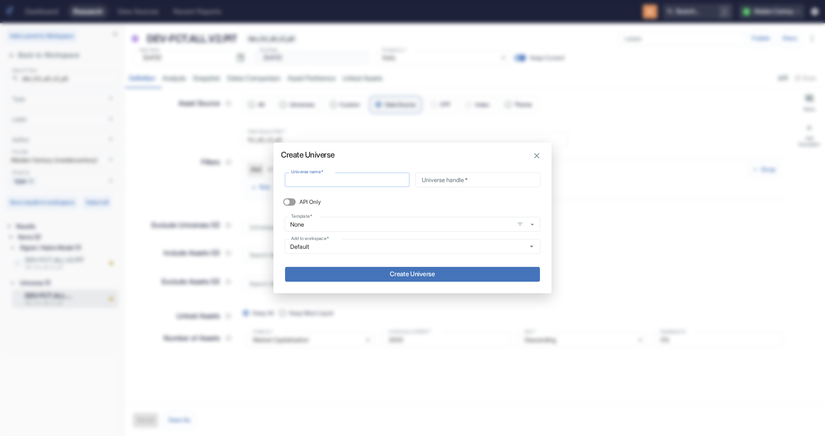
click at [323, 176] on input "Universe name   *" at bounding box center [347, 179] width 125 height 15
drag, startPoint x: 374, startPoint y: 153, endPoint x: 483, endPoint y: 153, distance: 108.9
click at [483, 153] on h2 "Create Universe" at bounding box center [412, 151] width 278 height 17
click at [330, 167] on div "Universe name   * Universe name   *" at bounding box center [344, 177] width 131 height 20
click at [330, 172] on div "Universe name   * Universe name   *" at bounding box center [344, 177] width 131 height 20
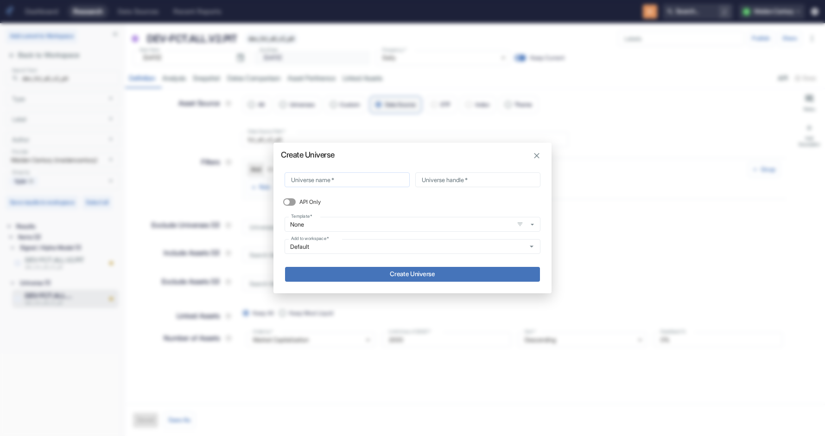
click at [329, 179] on input "Universe name   *" at bounding box center [347, 179] width 125 height 15
click at [534, 155] on icon "button" at bounding box center [536, 155] width 9 height 9
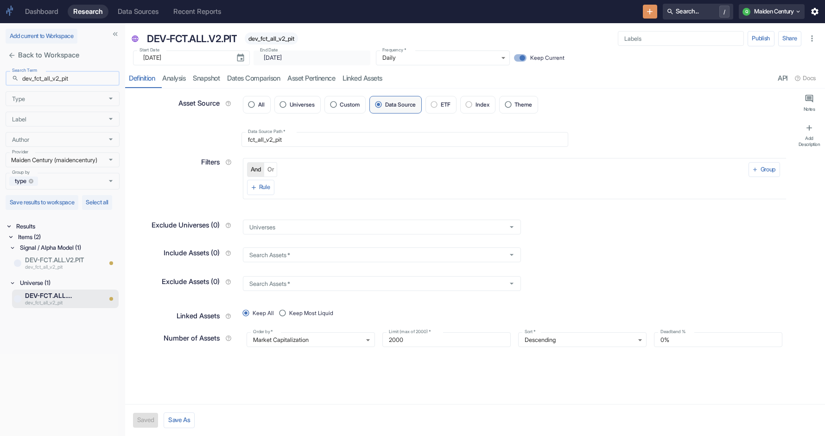
click at [60, 83] on input "dev_fct_all_v2_pit" at bounding box center [70, 78] width 97 height 15
click at [62, 82] on input "dev_fct_all_v2_pit" at bounding box center [70, 78] width 97 height 15
paste input "earnest_qtipv2"
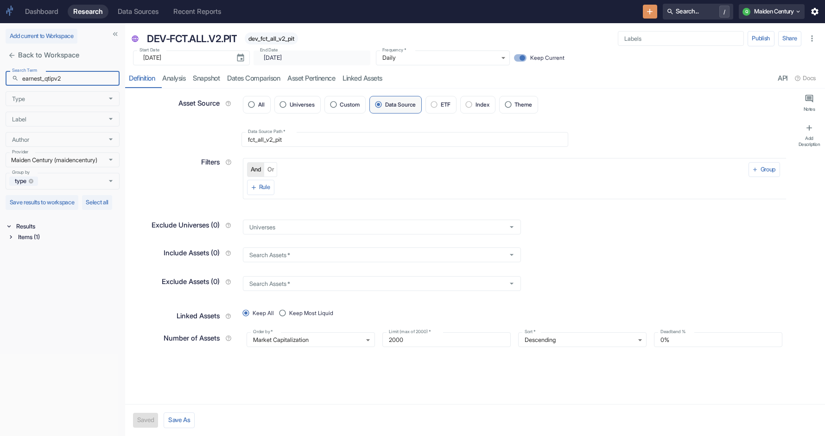
click at [23, 242] on div "Items (1)" at bounding box center [67, 237] width 103 height 11
click at [33, 253] on div "Universe (1)" at bounding box center [69, 247] width 102 height 11
click at [45, 76] on input "earnest_qtipv2" at bounding box center [70, 78] width 97 height 15
click at [76, 81] on input "earnest_qtipv2" at bounding box center [70, 78] width 97 height 15
type input "[PERSON_NAME]"
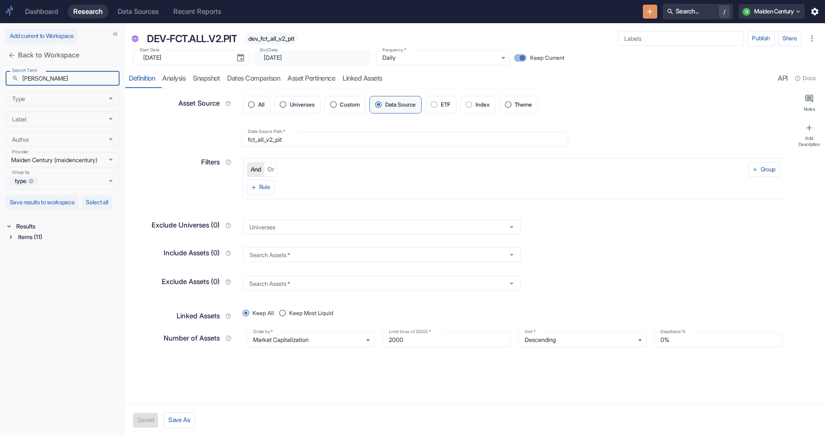
click at [35, 242] on div "Items (11)" at bounding box center [67, 237] width 103 height 11
click at [32, 253] on div "Signal / Alpha Model (3)" at bounding box center [69, 247] width 102 height 11
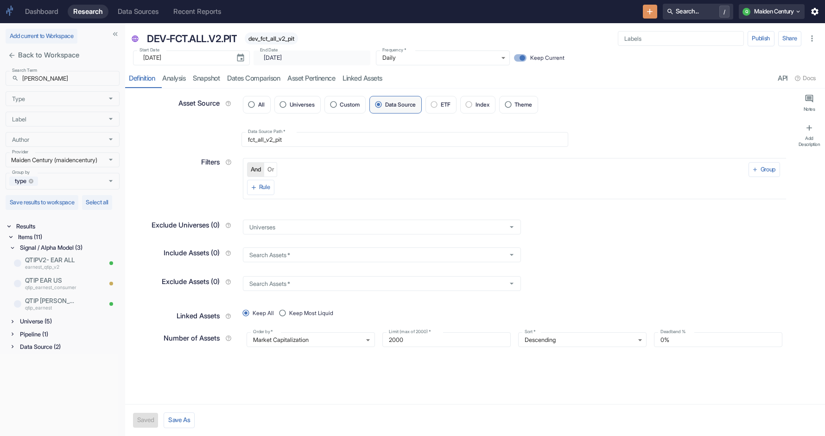
click at [29, 352] on div "Data Source (2)" at bounding box center [69, 347] width 102 height 11
click at [53, 272] on p "earnest_qtip_v2" at bounding box center [50, 267] width 51 height 7
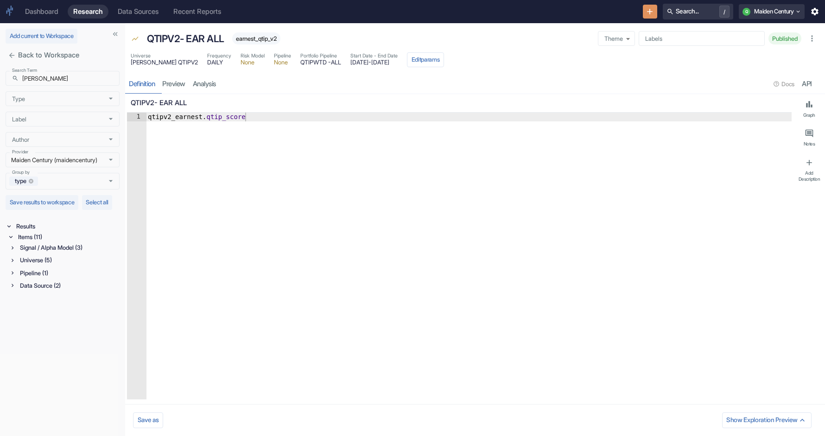
click at [17, 266] on div "Universe (5)" at bounding box center [64, 260] width 110 height 11
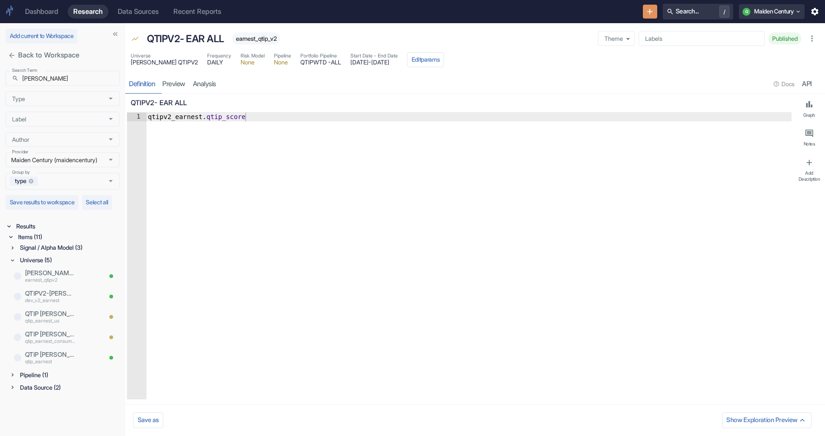
click at [21, 393] on div "Data Source (2)" at bounding box center [69, 387] width 102 height 11
type textarea "x"
click at [57, 384] on div "Data Source (2)" at bounding box center [69, 384] width 102 height 11
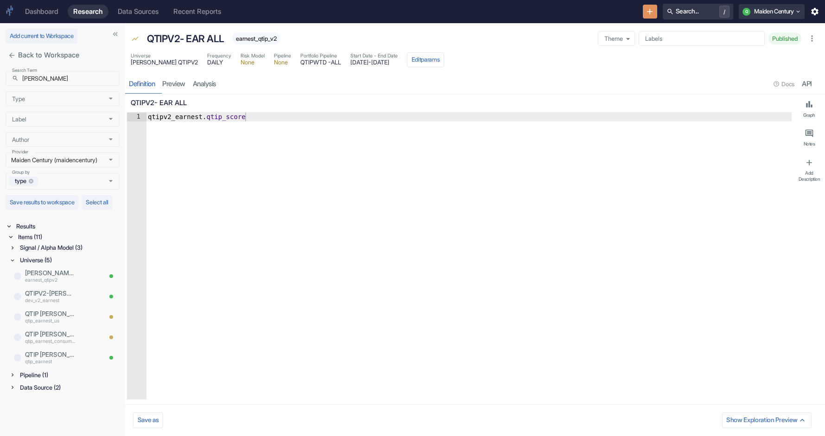
click at [56, 393] on div "Data Source (2)" at bounding box center [69, 387] width 102 height 11
click at [644, 5] on button "New Resource" at bounding box center [650, 12] width 14 height 14
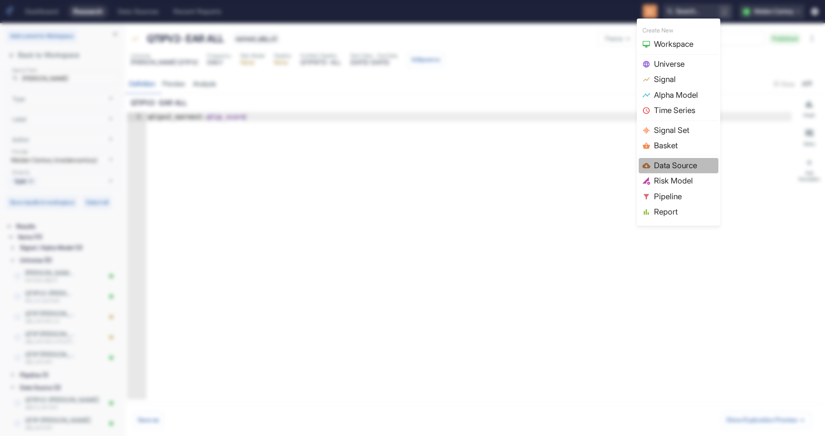
click at [677, 165] on span "Data Source" at bounding box center [684, 166] width 61 height 12
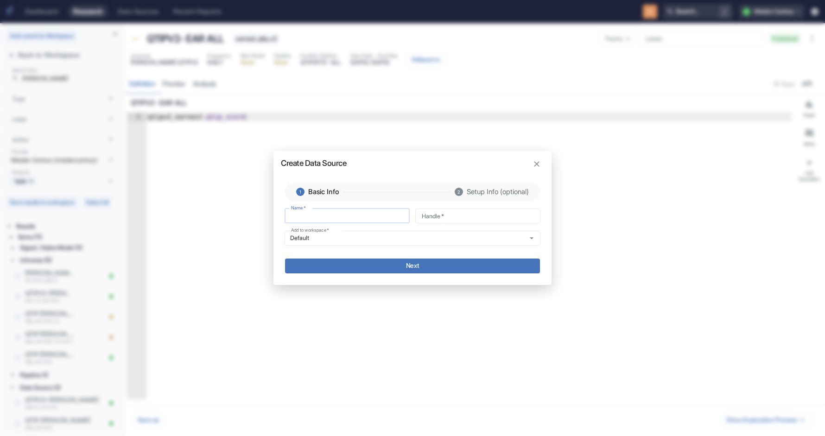
click at [349, 221] on input "Name   *" at bounding box center [347, 216] width 125 height 15
drag, startPoint x: 418, startPoint y: 164, endPoint x: 535, endPoint y: 121, distance: 124.6
click at [536, 121] on div "Create Data Source 1 Basic Info 2 Setup Info (optional) Name   * Name   * Handl…" at bounding box center [412, 218] width 825 height 436
click at [376, 217] on input "Name   *" at bounding box center [347, 216] width 125 height 15
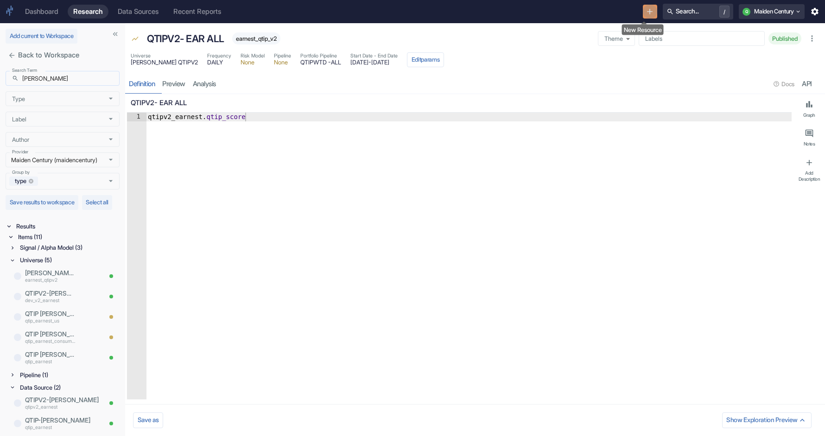
click at [44, 81] on input "[PERSON_NAME]" at bounding box center [70, 78] width 97 height 15
paste input "_vkpi_v2_spit_"
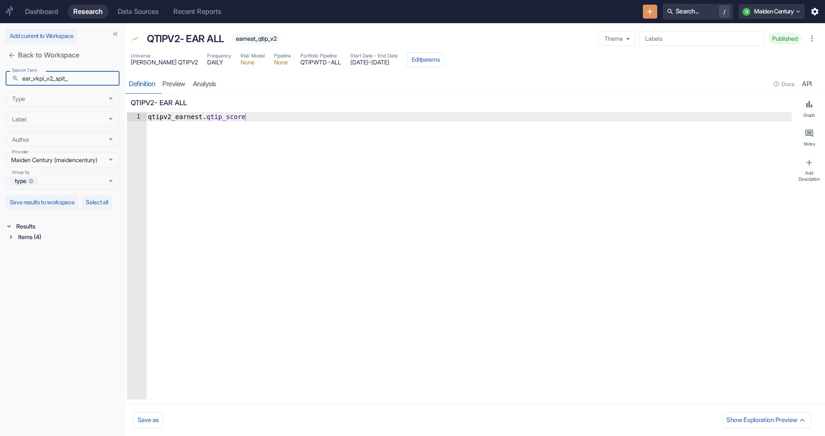
type input "ear_vkpi_v2_spit_"
click at [31, 242] on div "Items (4)" at bounding box center [67, 237] width 103 height 11
click at [35, 253] on div "Signal / Alpha Model (1)" at bounding box center [69, 247] width 102 height 11
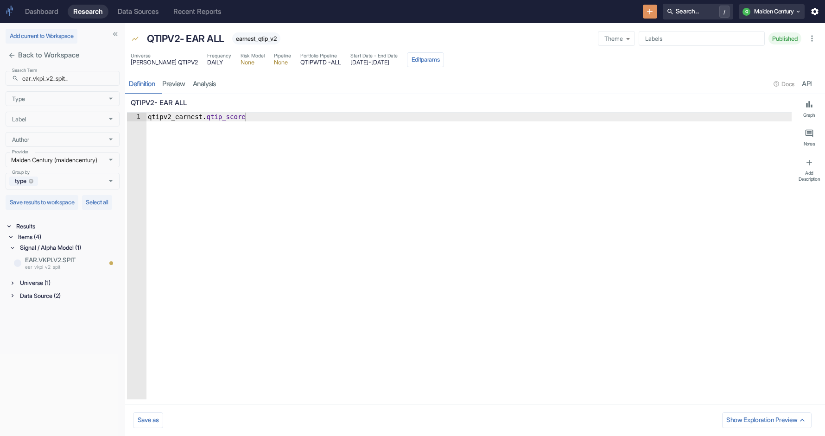
click at [39, 301] on div "Data Source (2)" at bounding box center [69, 296] width 102 height 11
click at [39, 288] on div "Universe (1)" at bounding box center [69, 283] width 102 height 11
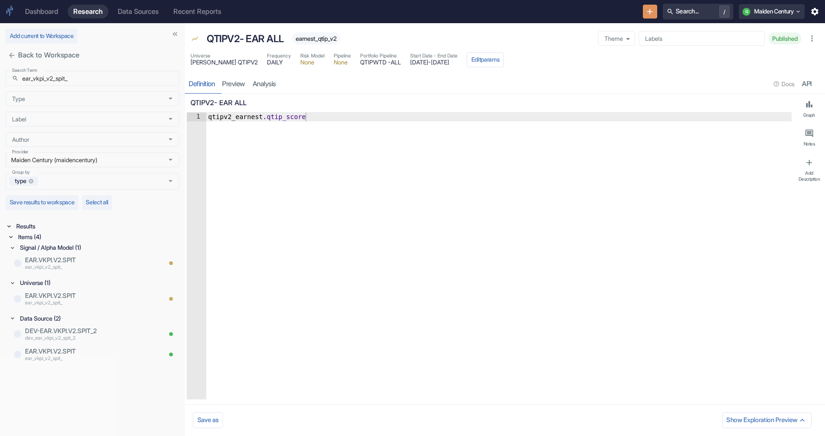
drag, startPoint x: 123, startPoint y: 336, endPoint x: 181, endPoint y: 333, distance: 58.0
click at [89, 305] on p "ear_vkpi_v2_spit_" at bounding box center [80, 302] width 110 height 7
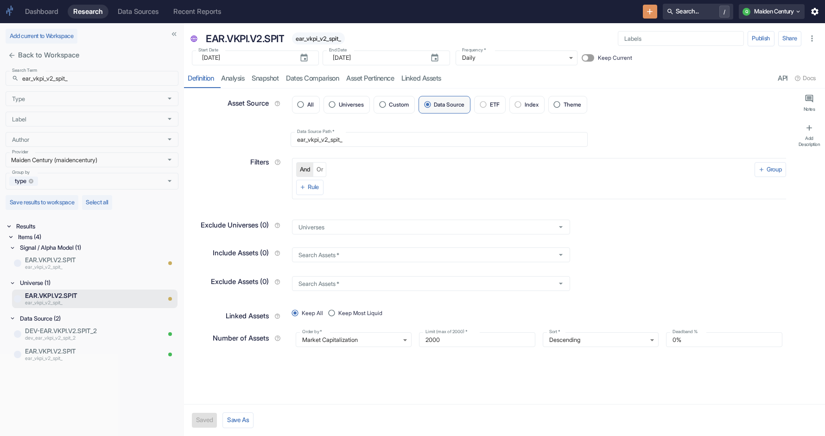
click at [77, 388] on div "Search Term ​ ear_vkpi_v2_spit_ Search Term Type Type Label Label Author Author…" at bounding box center [92, 251] width 184 height 369
click at [645, 15] on icon "New Resource" at bounding box center [649, 11] width 9 height 9
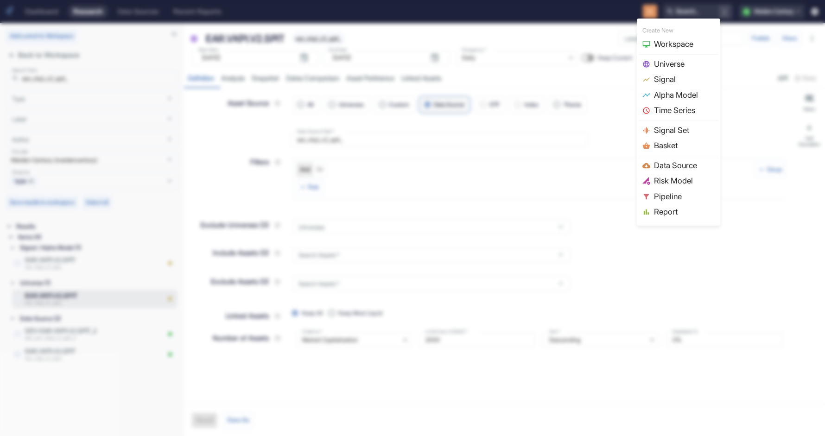
type textarea "x"
click at [662, 165] on span "Data Source" at bounding box center [684, 166] width 61 height 12
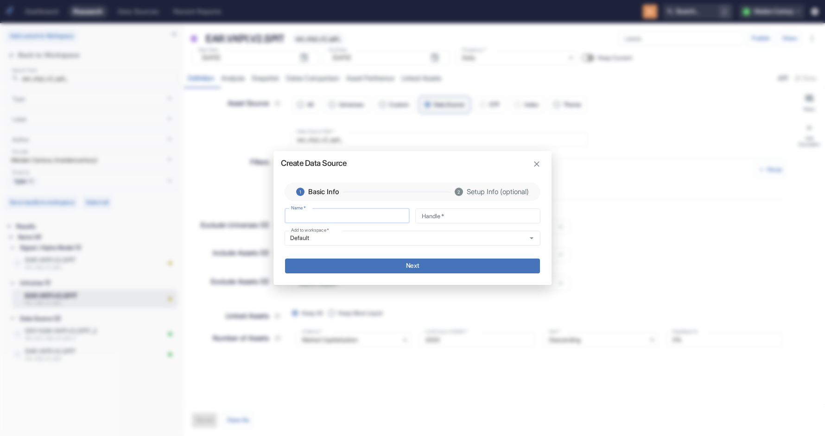
type input "e"
type input "ea"
type input "ear"
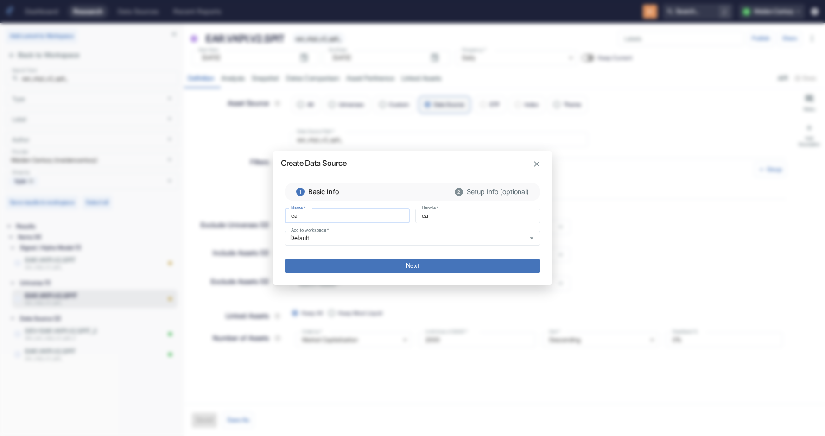
type input "ear"
type input "ear_"
type input "ear_v"
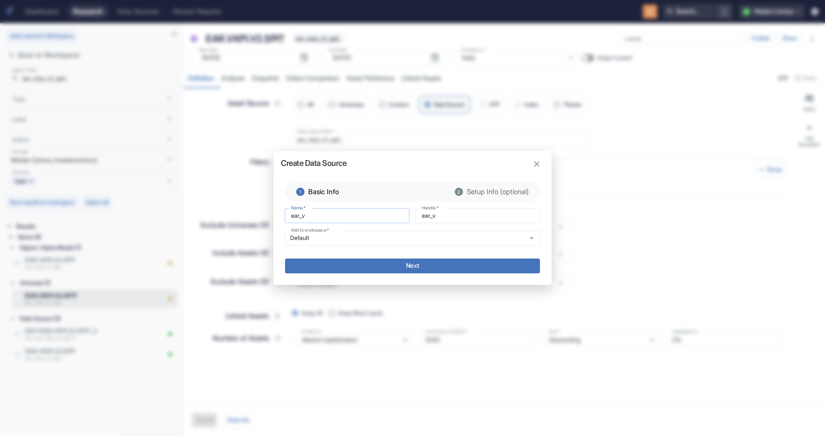
type input "ear_vk"
type input "ear_vki"
type input "ear_vk"
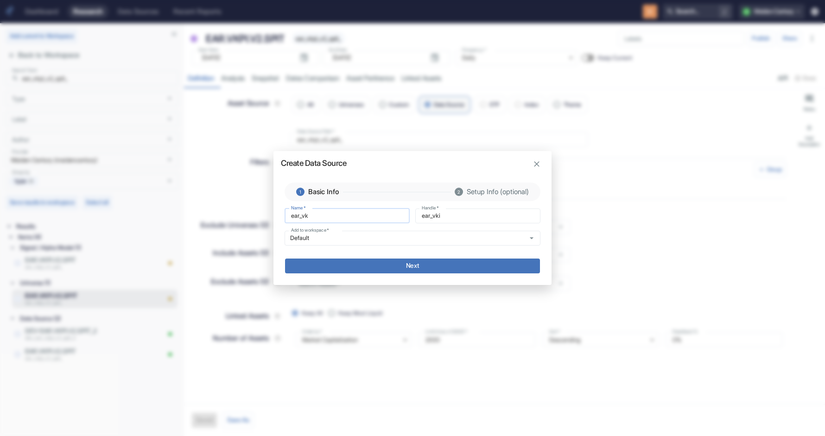
type input "ear_vk"
type input "ear_vkp"
type input "ear_vkpi"
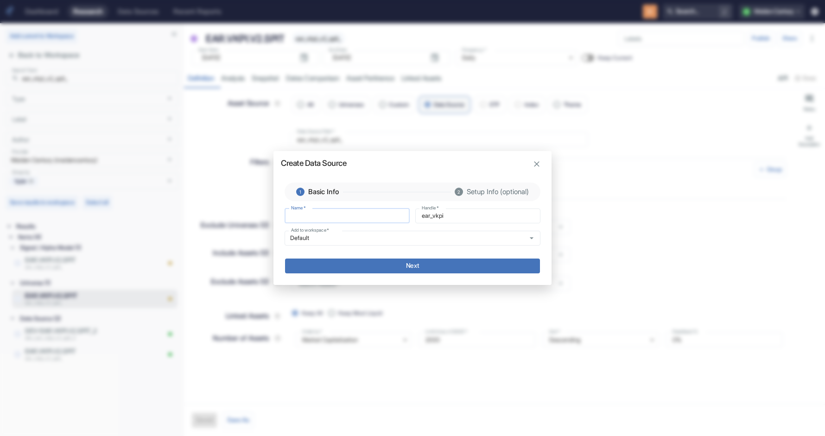
type input "ear_vkpi_v2_spit_"
type input "ear_vkpi_v2_spit"
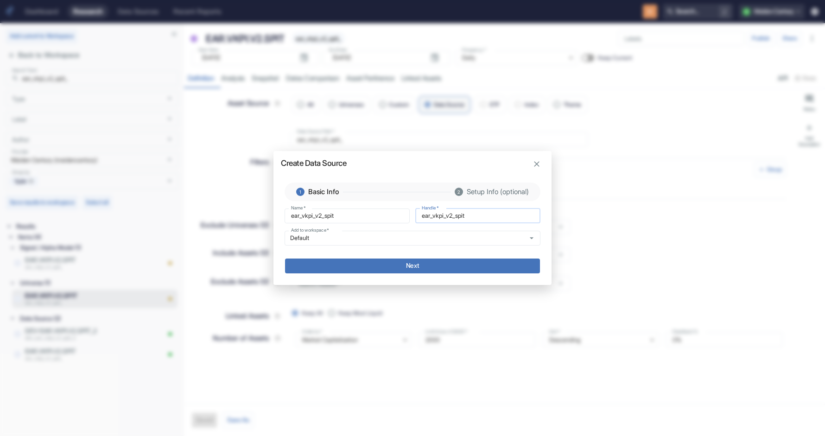
click at [447, 220] on input "ear_vkpi_v2_spit" at bounding box center [477, 216] width 125 height 15
click at [309, 242] on div "Default Add to workspace   *" at bounding box center [413, 238] width 256 height 15
click at [346, 270] on button "Next" at bounding box center [412, 266] width 255 height 15
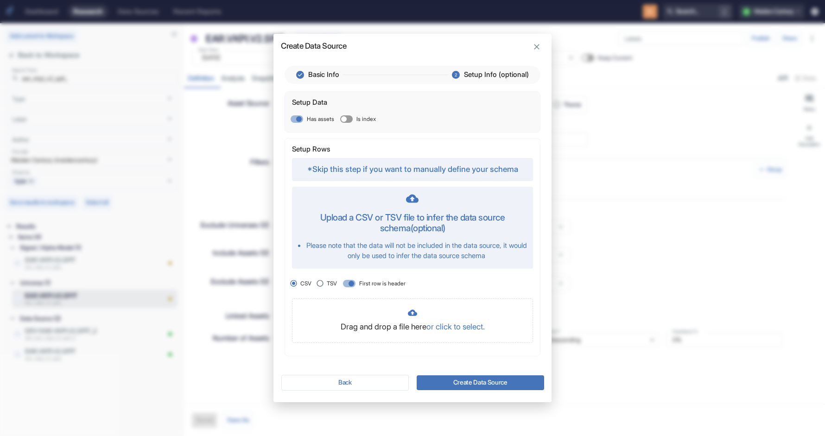
click at [346, 121] on input "Is index" at bounding box center [344, 118] width 22 height 7
click at [346, 121] on input "Is index" at bounding box center [348, 118] width 22 height 7
checkbox input "false"
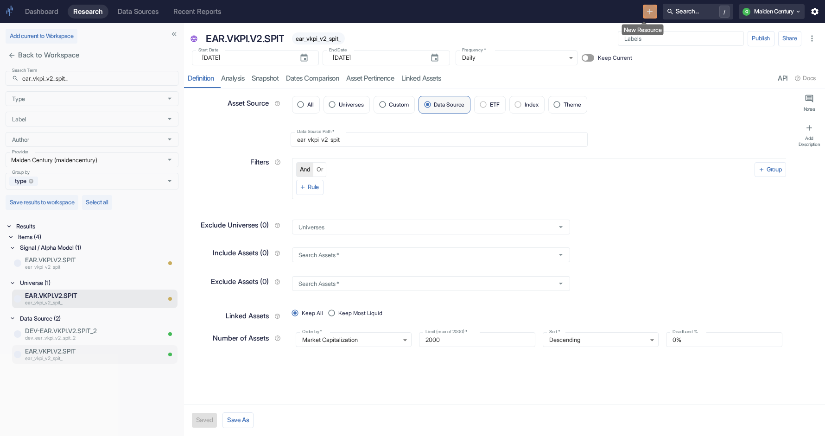
click at [84, 349] on p "EAR.VKPI.V2.SPIT" at bounding box center [92, 351] width 135 height 9
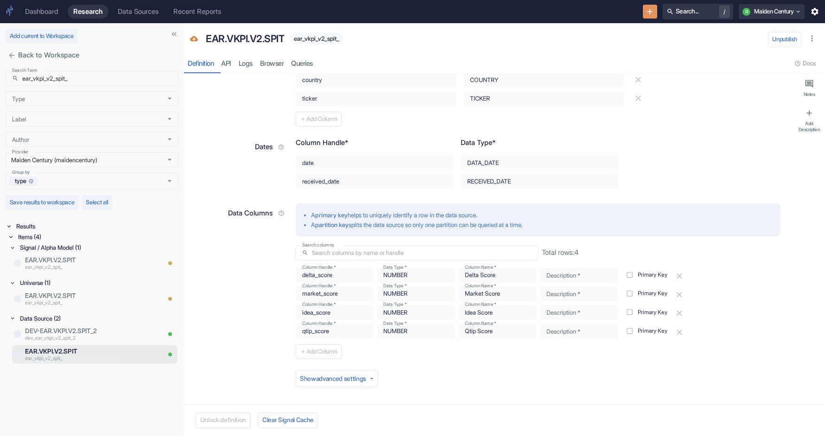
scroll to position [86, 0]
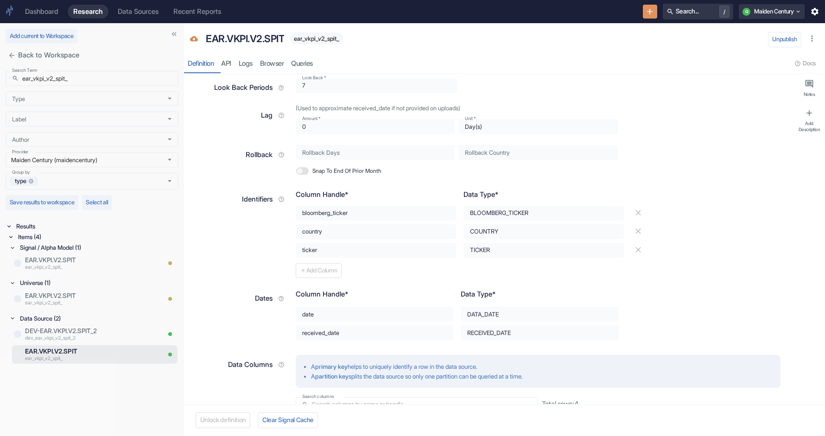
type textarea "x"
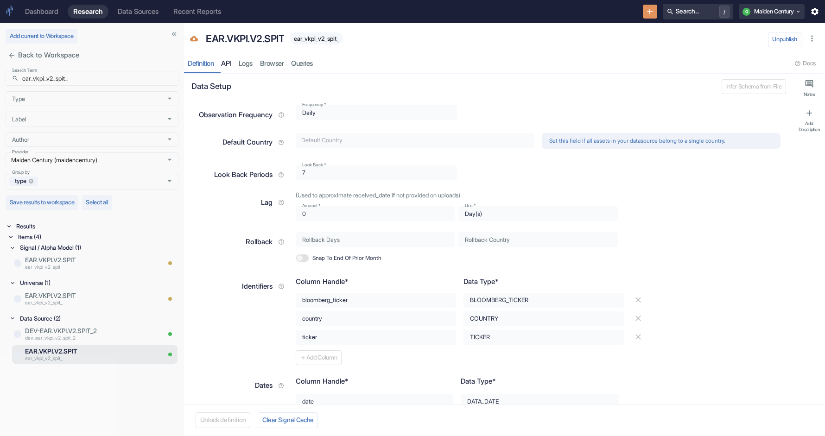
click at [235, 63] on link "API" at bounding box center [226, 63] width 18 height 19
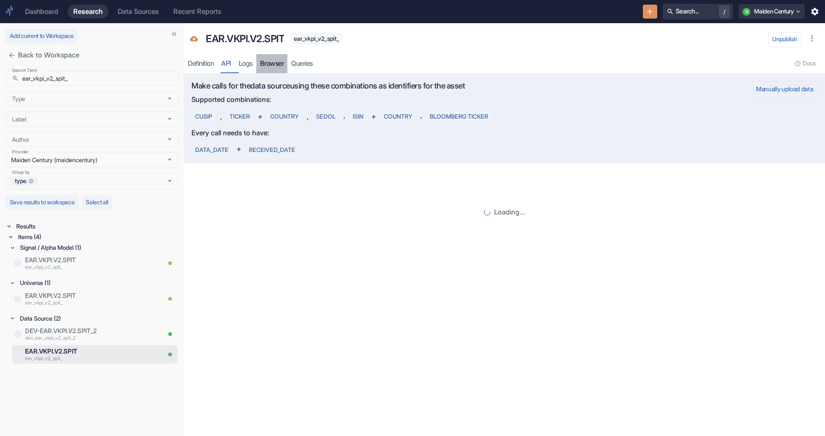
click at [262, 65] on link "Browser" at bounding box center [272, 63] width 32 height 19
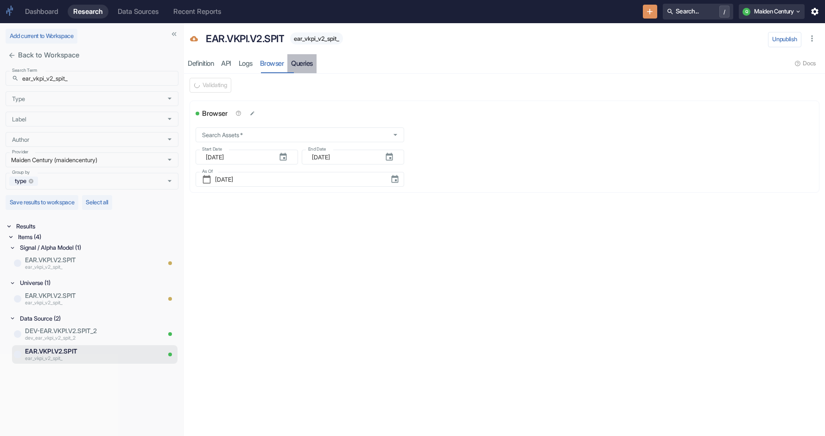
click at [317, 64] on link "Queries" at bounding box center [301, 63] width 29 height 19
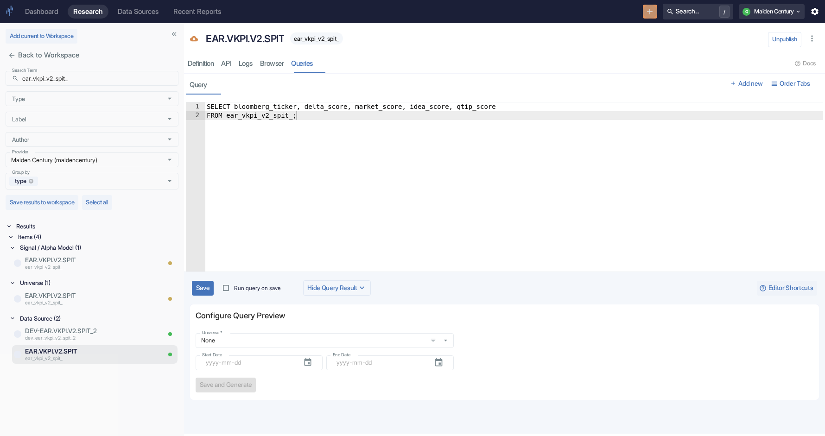
click at [648, 15] on icon "New Resource" at bounding box center [649, 11] width 9 height 9
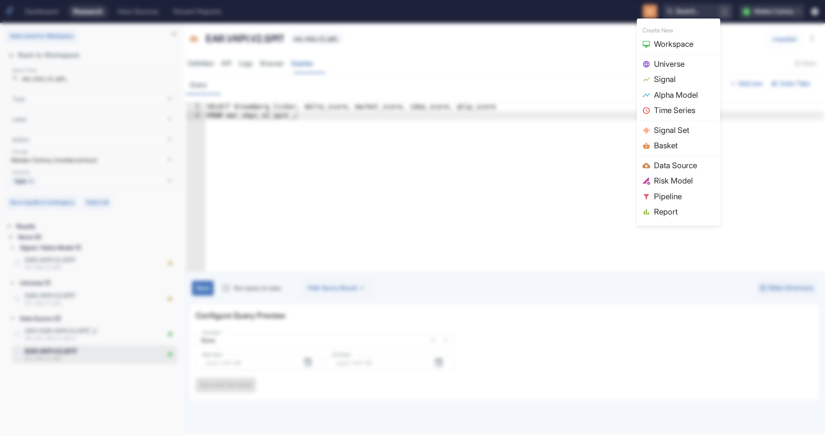
click at [683, 167] on span "Data Source" at bounding box center [684, 166] width 61 height 12
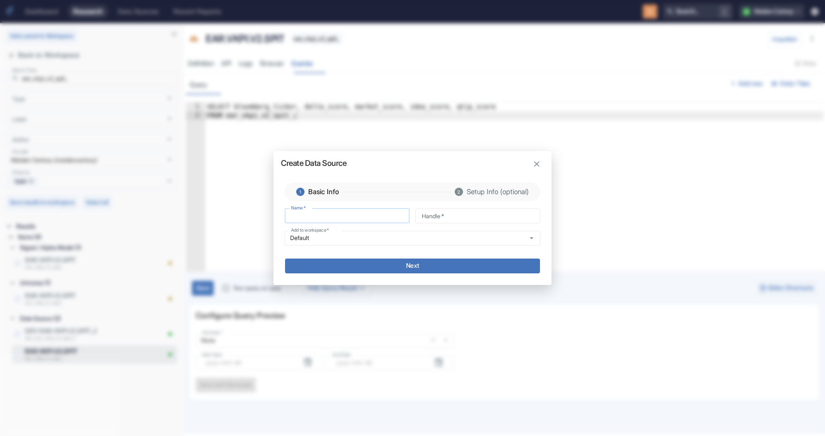
type input "ear_vkpi_v2_spit_"
type input "ear_vkpi_v2_spit"
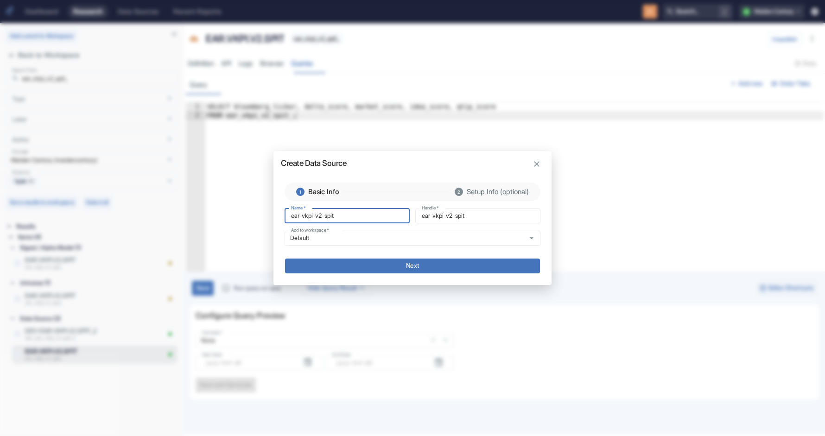
click at [382, 267] on button "Next" at bounding box center [412, 266] width 255 height 15
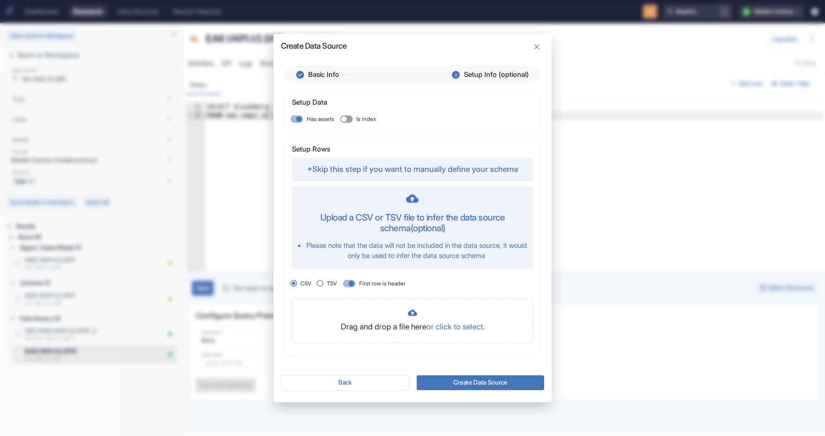
click at [461, 394] on div "Back Create Data Source" at bounding box center [412, 386] width 278 height 31
click at [461, 390] on div "Back Create Data Source" at bounding box center [412, 386] width 278 height 31
click at [459, 384] on button "Create Data Source" at bounding box center [480, 382] width 127 height 15
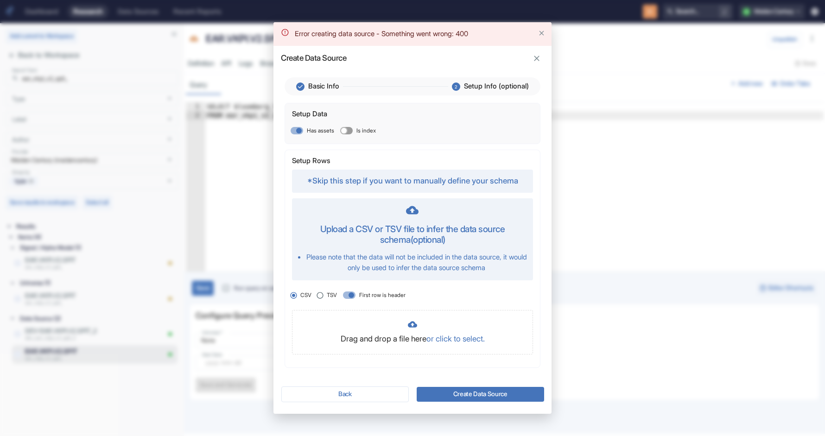
click at [347, 129] on input "Is index" at bounding box center [344, 130] width 22 height 7
click at [351, 126] on label "Is index" at bounding box center [356, 130] width 39 height 15
click at [351, 127] on input "Is index" at bounding box center [348, 130] width 22 height 7
checkbox input "false"
click at [479, 397] on button "Create Data Source" at bounding box center [480, 394] width 127 height 15
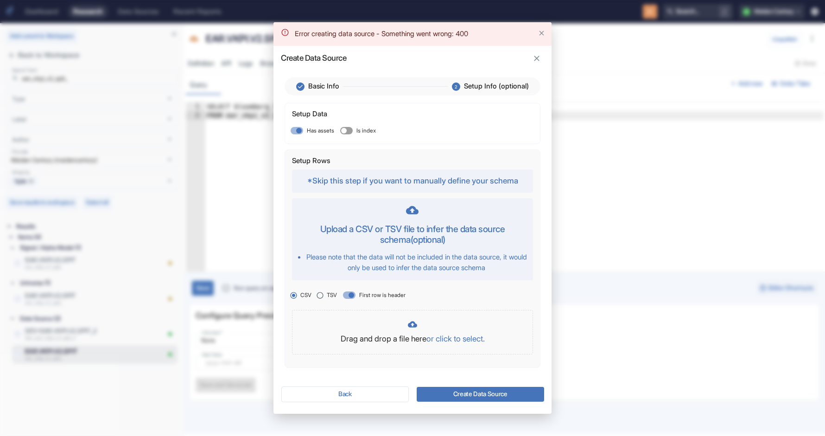
click at [330, 297] on span "TSV" at bounding box center [332, 295] width 10 height 8
click at [327, 297] on input "TSV" at bounding box center [320, 295] width 13 height 13
radio input "true"
radio input "false"
click at [350, 297] on input "First row is header" at bounding box center [351, 295] width 22 height 7
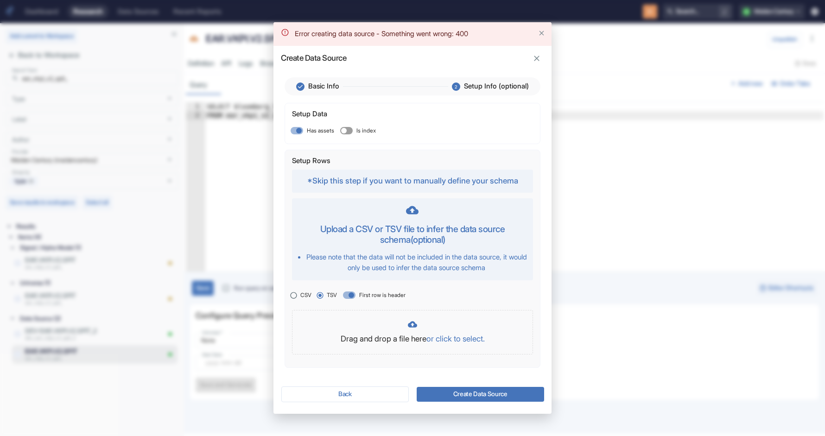
checkbox input "false"
click at [309, 297] on span "CSV" at bounding box center [305, 295] width 11 height 8
click at [300, 297] on input "CSV" at bounding box center [293, 295] width 13 height 13
radio input "true"
radio input "false"
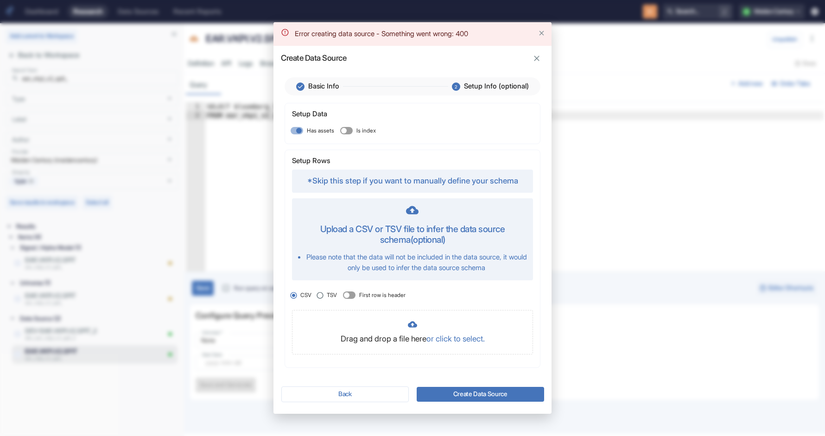
click at [466, 393] on button "Create Data Source" at bounding box center [480, 394] width 127 height 15
click at [349, 239] on h5 "Upload a CSV or TSV file to infer the data source schema (optional)" at bounding box center [412, 234] width 229 height 21
click at [468, 34] on div "Error creating data source - Something went wrong: 400" at bounding box center [381, 34] width 173 height 18
click at [406, 127] on div "Setup Data Has assets Is index" at bounding box center [412, 123] width 255 height 40
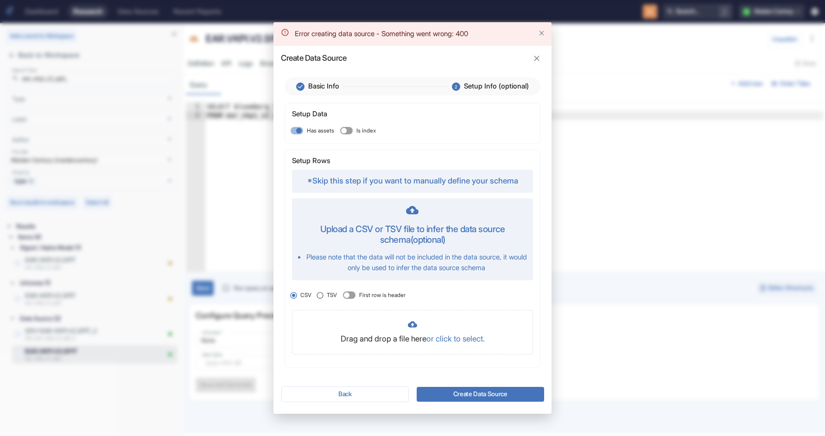
click at [334, 83] on span "Basic Info" at bounding box center [323, 86] width 31 height 10
click at [300, 85] on icon at bounding box center [300, 87] width 8 height 8
click at [369, 398] on button "Back" at bounding box center [345, 395] width 128 height 16
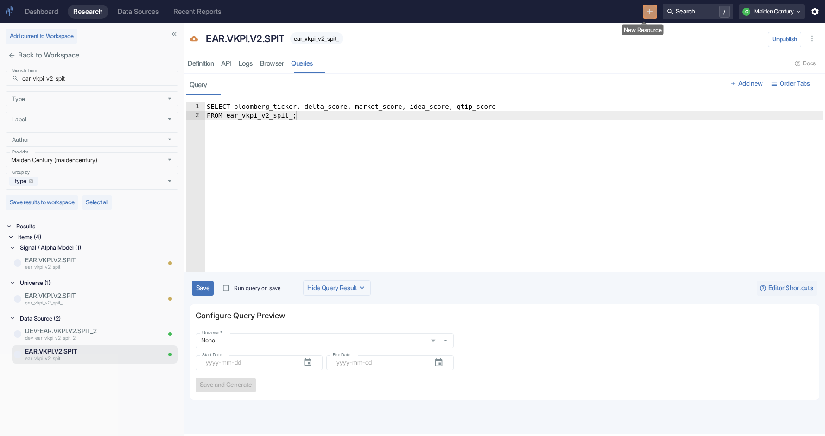
click at [649, 11] on button "New Resource" at bounding box center [650, 12] width 14 height 14
click at [645, 12] on icon "New Resource" at bounding box center [649, 11] width 9 height 9
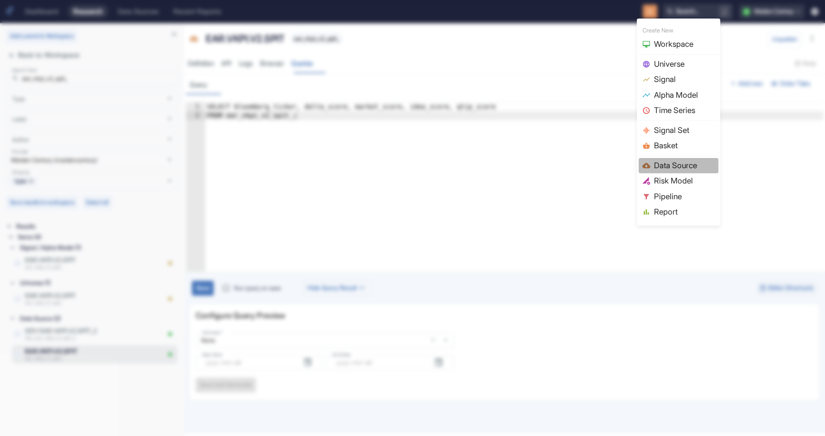
click at [681, 172] on li "Data Source" at bounding box center [679, 166] width 80 height 16
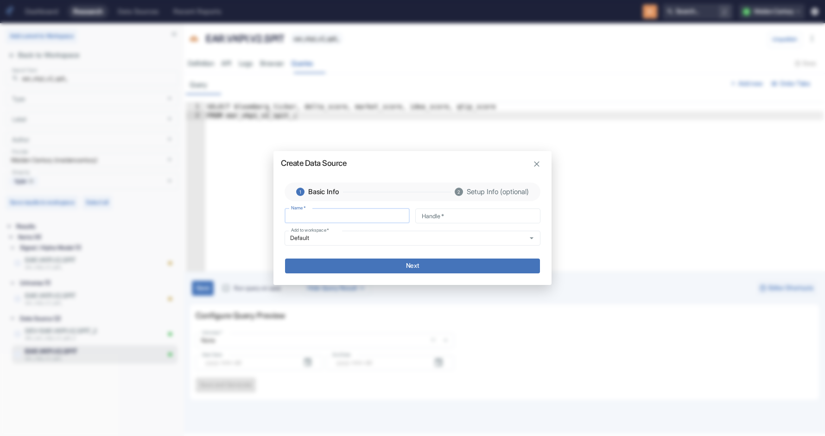
click at [351, 213] on input "Name   *" at bounding box center [347, 216] width 125 height 15
type input "ear_vkpi_v2_spit_"
type input "ear_vkpi_v2_spit"
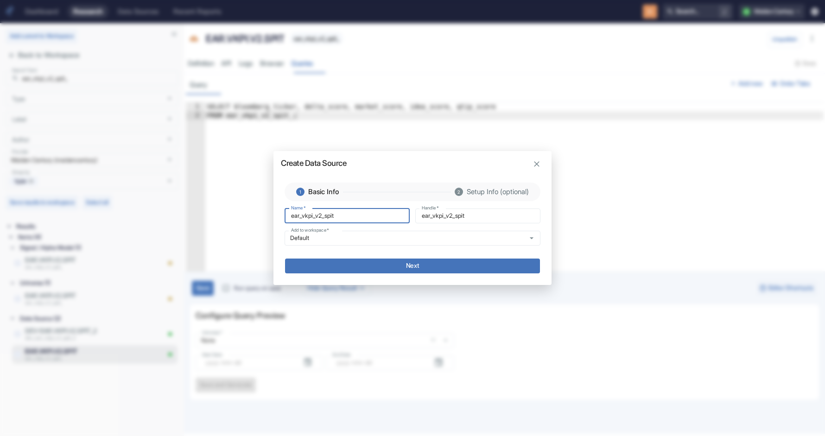
type input "ear_vkpi_v2_spit"
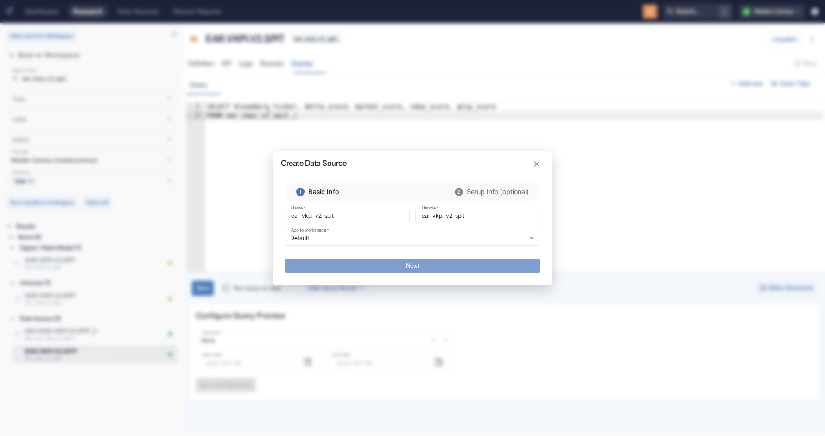
click at [426, 269] on button "Next" at bounding box center [412, 266] width 255 height 15
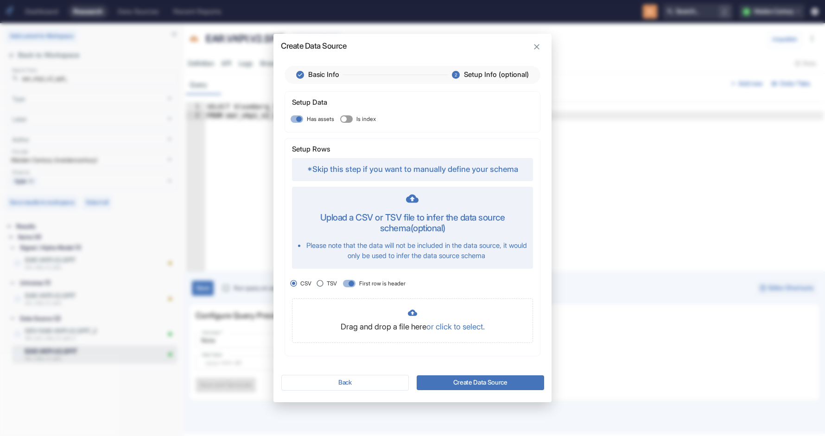
click at [459, 380] on button "Create Data Source" at bounding box center [480, 382] width 127 height 15
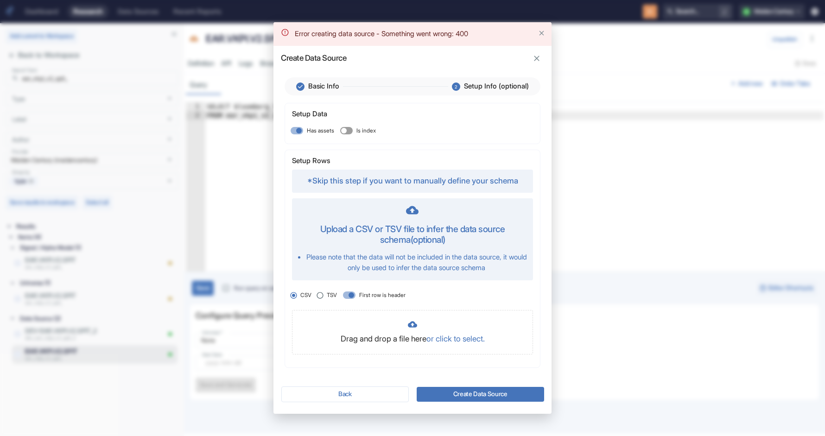
click at [533, 51] on h2 "Create Data Source" at bounding box center [412, 54] width 278 height 17
click at [542, 36] on icon "Close" at bounding box center [542, 33] width 8 height 8
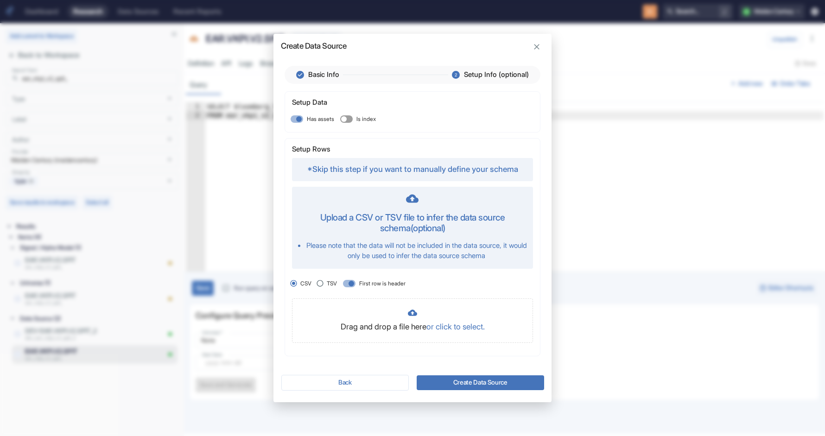
click at [541, 50] on icon "button" at bounding box center [536, 46] width 9 height 9
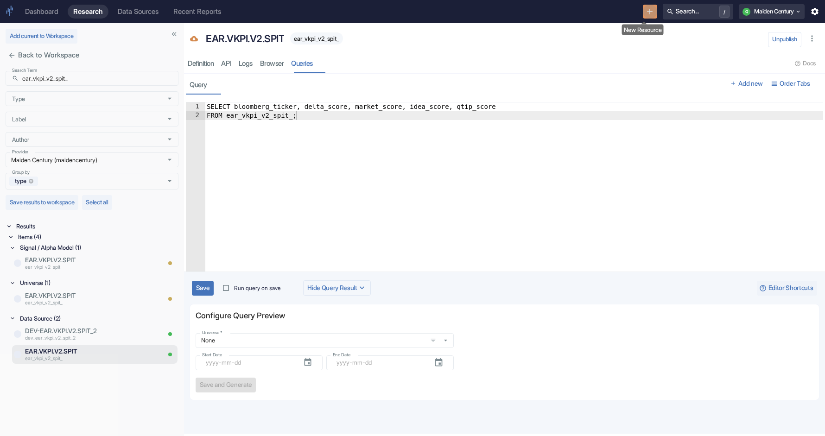
click at [645, 13] on icon "New Resource" at bounding box center [649, 11] width 9 height 9
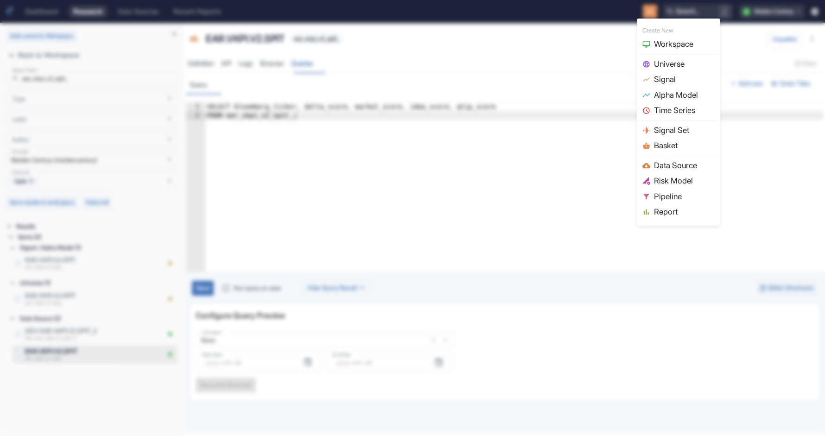
click at [675, 162] on span "Data Source" at bounding box center [684, 166] width 61 height 12
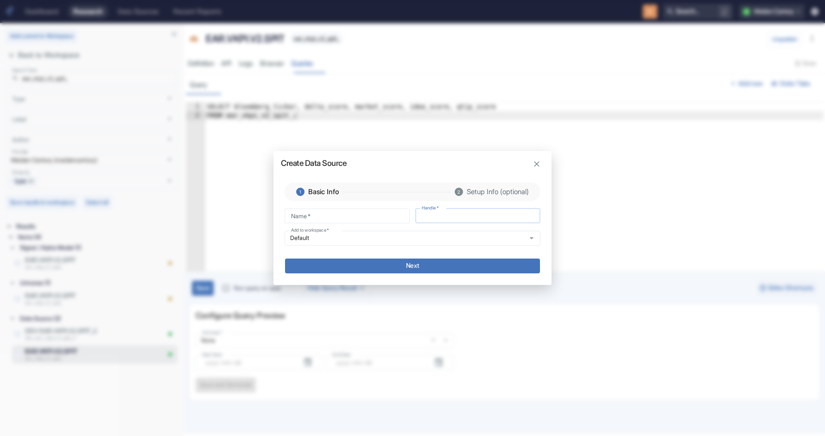
click at [488, 215] on input "Handle   *" at bounding box center [477, 216] width 125 height 15
paste input "ear_vkpi_v2_spit_"
type input "ear_vkpi_v2_spit_"
click at [312, 216] on input "Name   *" at bounding box center [347, 216] width 125 height 15
paste input "ear_vkpi_v2_spit_"
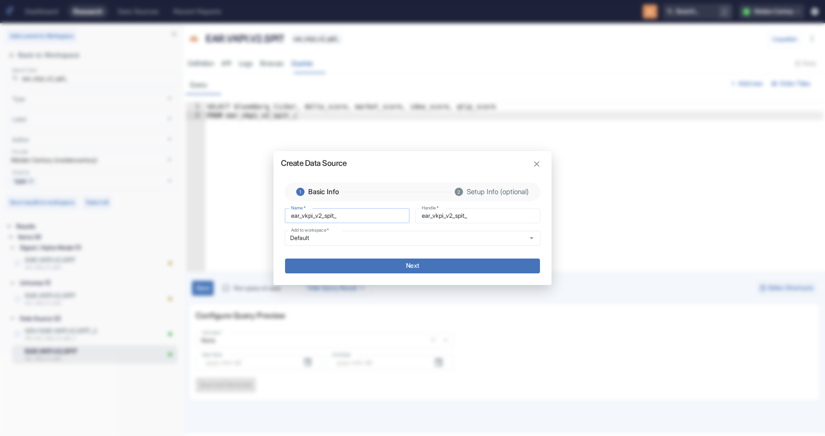
click at [330, 217] on input "ear_vkpi_v2_spit_" at bounding box center [347, 216] width 125 height 15
click at [343, 217] on input "ear_vkpi_v2_spit_" at bounding box center [347, 216] width 125 height 15
type input "ear_vkpi_v2_spit"
type input "ear_vkpi_v2spit"
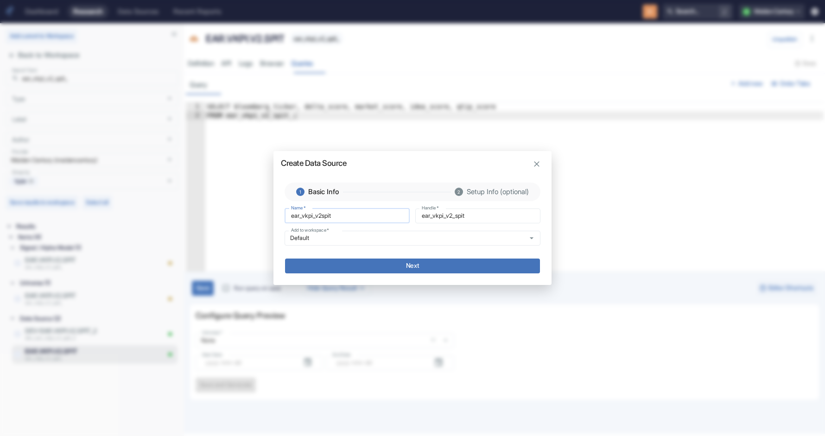
type input "ear_vkpi_v2spit"
type input "ear_vkpi_v2.spit"
type input "ear_vkpi_v2_spit"
type input "ear_vkpiv2.spit"
type input "ear_vkpiv2_spit"
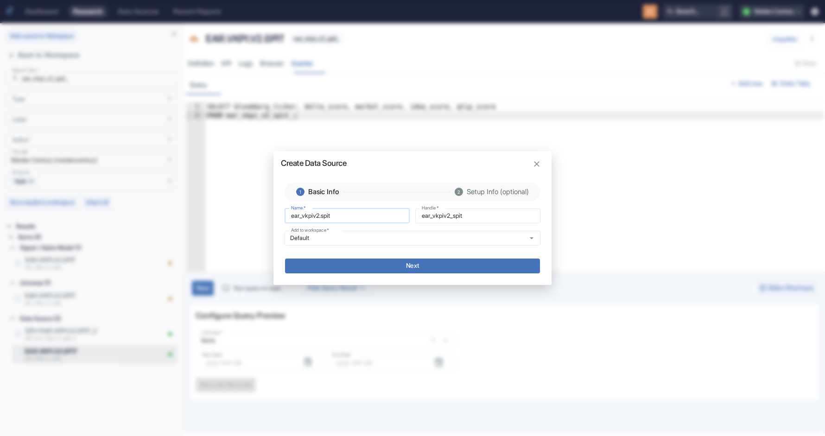
type input "ear_vkpi.v2.spit"
type input "ear_vkpi_v2_spit"
type input "earvkpi.v2.spit"
type input "earvkpi_v2_spit"
type input "ear.vkpi.v2.spit"
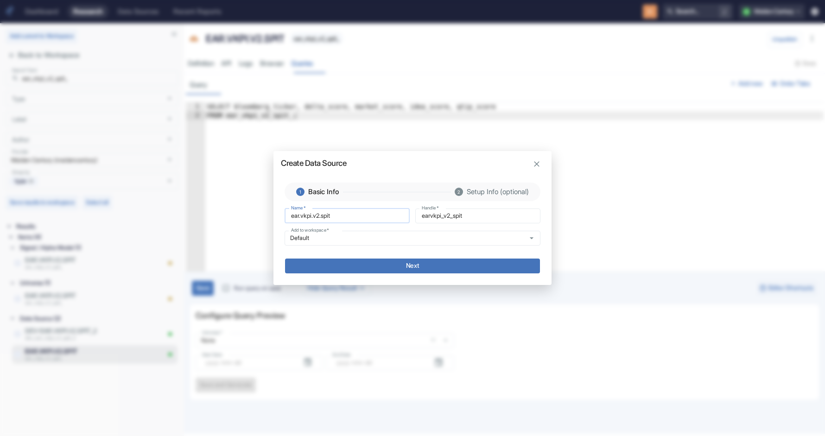
type input "ear_vkpi_v2_spit"
type input "ear.vkpi.v2.spit"
click at [427, 264] on button "Next" at bounding box center [412, 266] width 255 height 15
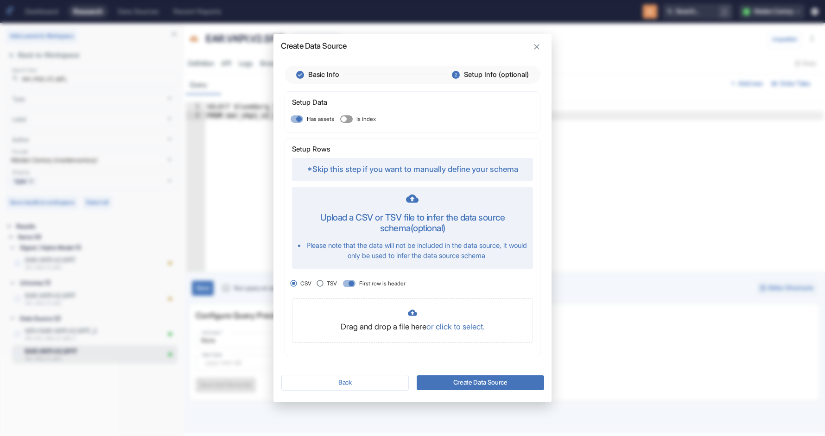
click at [465, 380] on button "Create Data Source" at bounding box center [480, 382] width 127 height 15
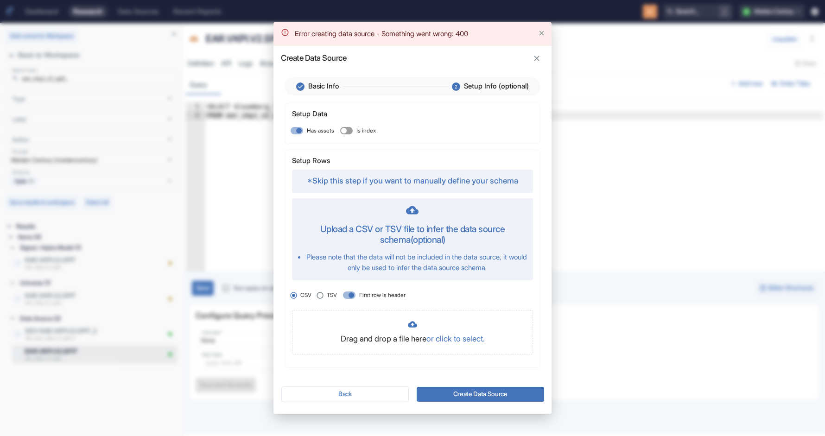
click at [538, 59] on icon "button" at bounding box center [536, 58] width 9 height 9
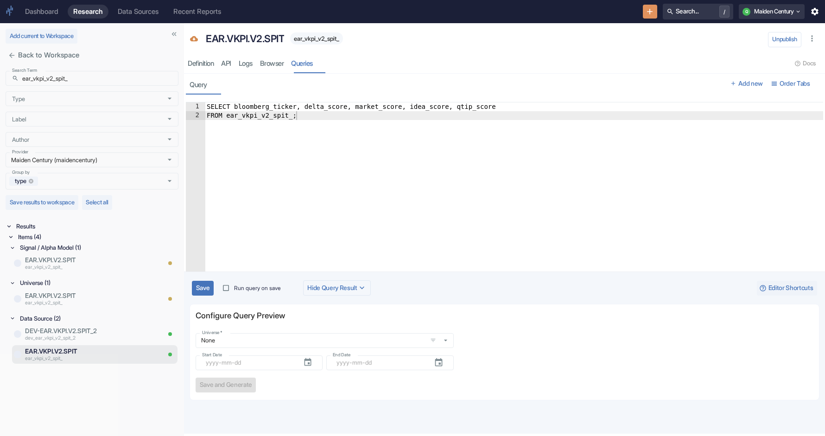
type textarea "FROM ear_vkpi_v2_spit_;"
click at [528, 228] on div "SELECT bloomberg_ticker, delta_score, market_score, idea_score, qtip_score FROM…" at bounding box center [514, 199] width 618 height 195
